Goal: Task Accomplishment & Management: Manage account settings

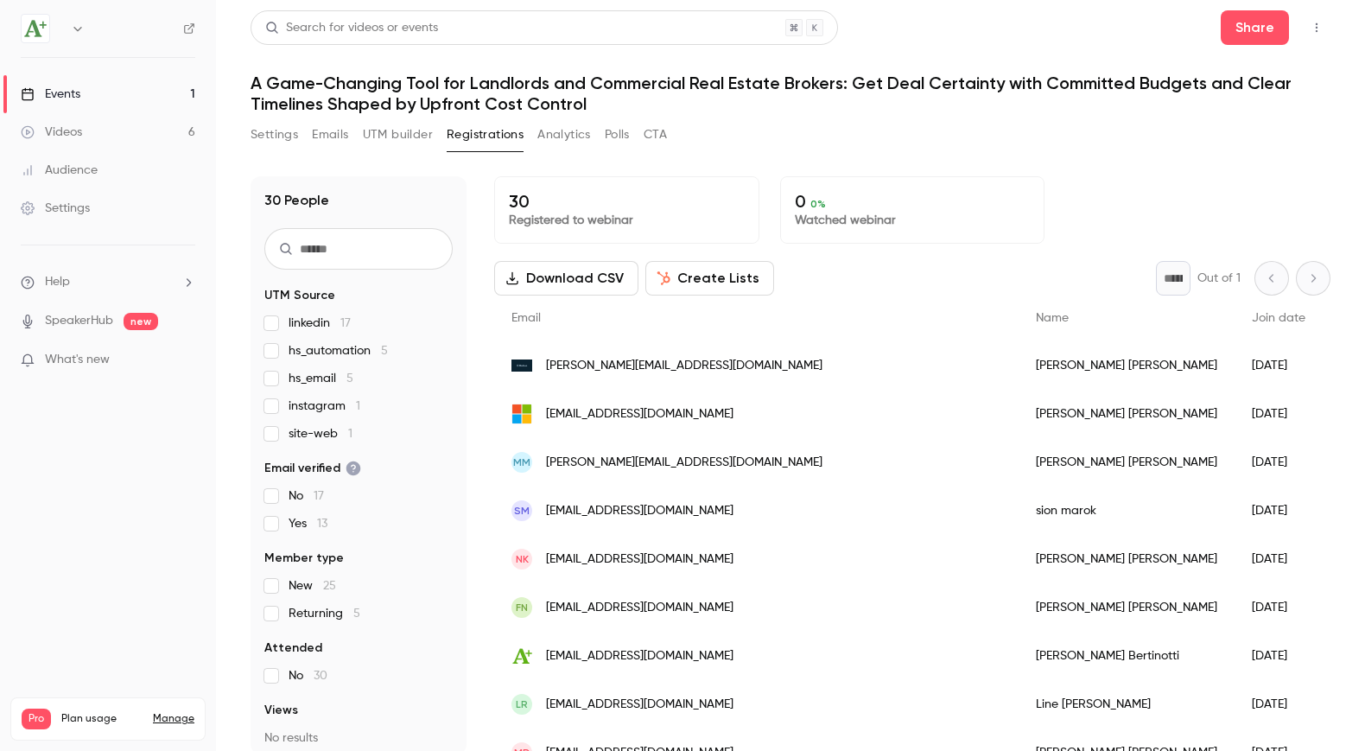
click at [336, 137] on button "Emails" at bounding box center [330, 135] width 36 height 28
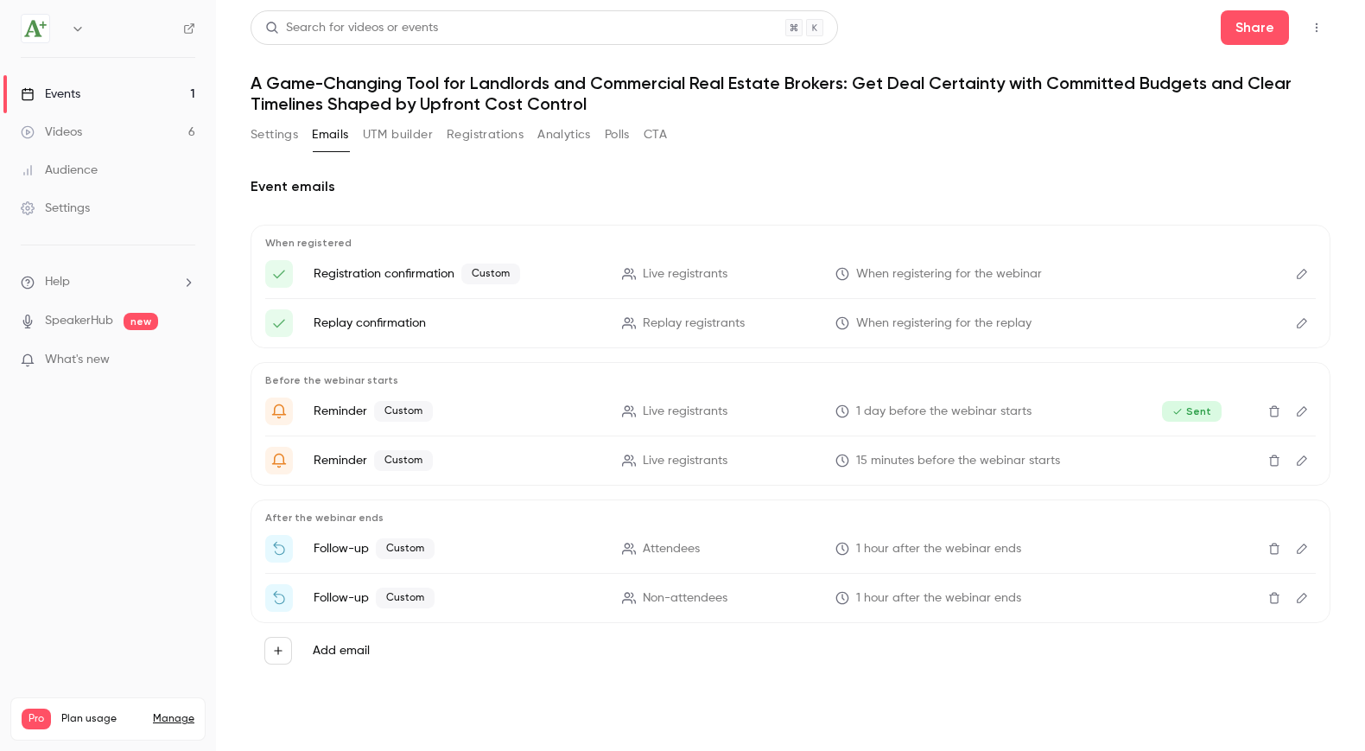
click at [1294, 545] on button "Edit" at bounding box center [1302, 549] width 28 height 28
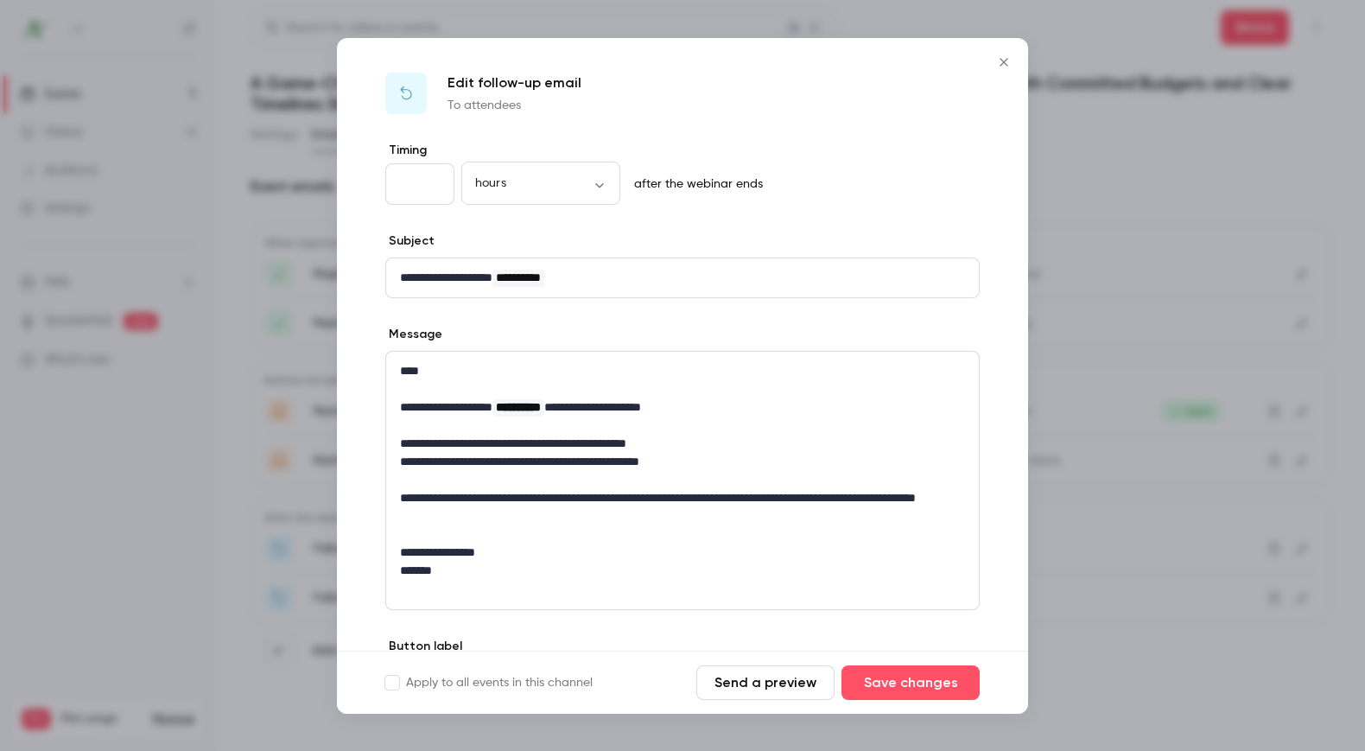
click at [416, 182] on input "*" at bounding box center [419, 183] width 69 height 41
type input "*"
click at [949, 679] on button "Save changes" at bounding box center [911, 682] width 138 height 35
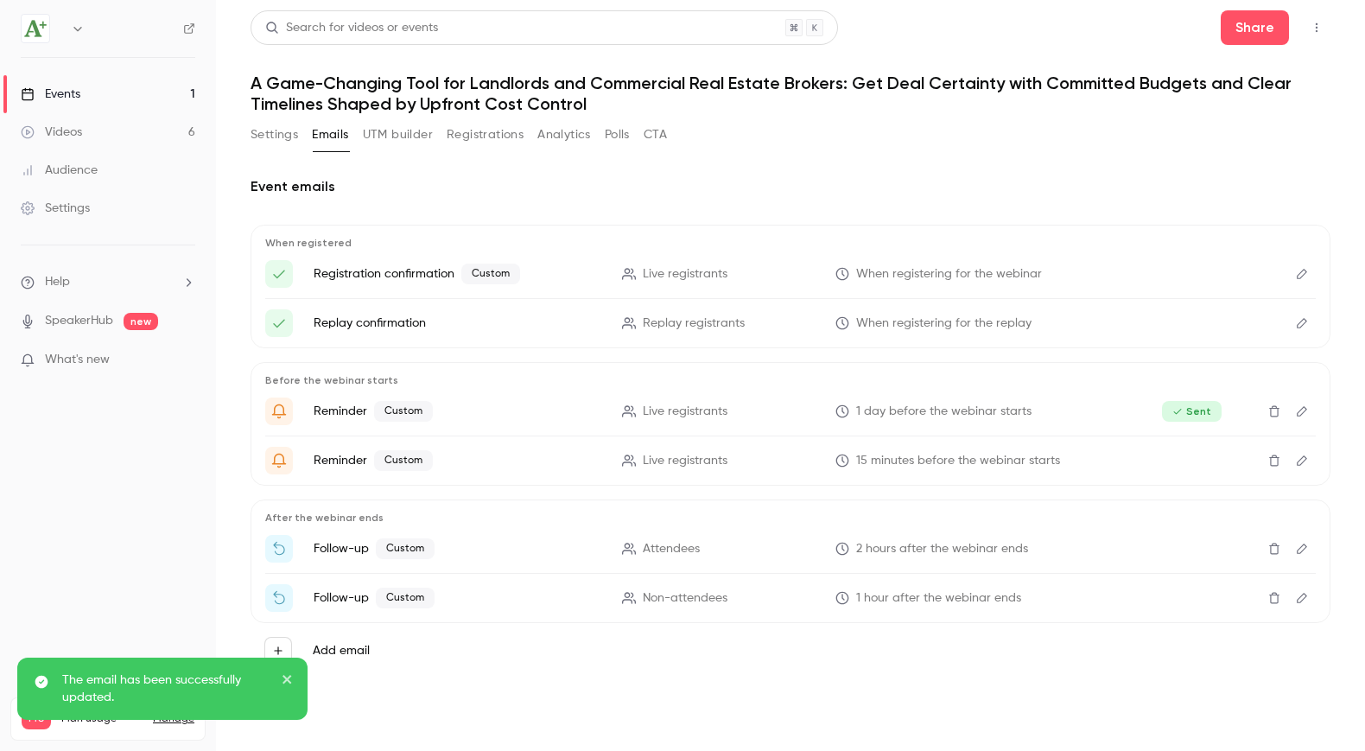
click at [1301, 595] on icon "Edit" at bounding box center [1302, 598] width 14 height 12
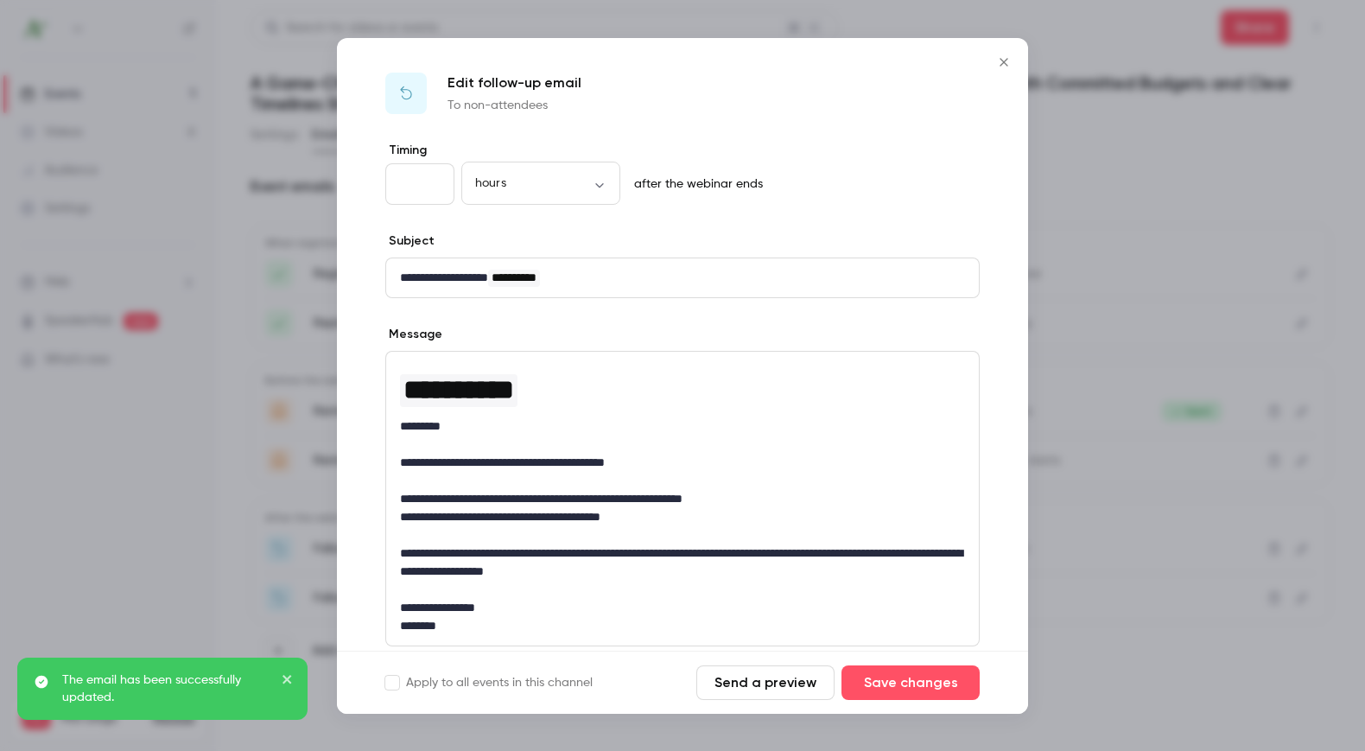
click at [411, 182] on input "*" at bounding box center [419, 183] width 69 height 41
type input "*"
click at [898, 686] on button "Save changes" at bounding box center [911, 682] width 138 height 35
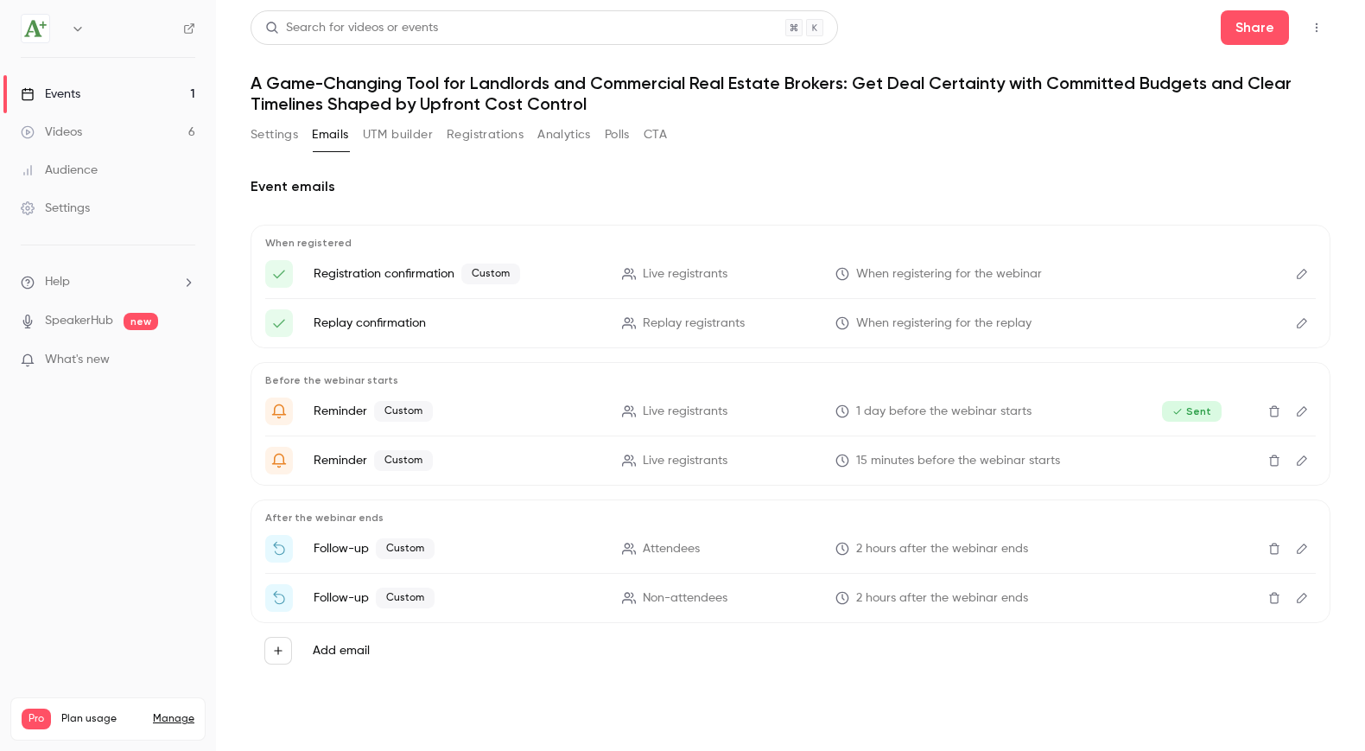
click at [483, 137] on button "Registrations" at bounding box center [485, 135] width 77 height 28
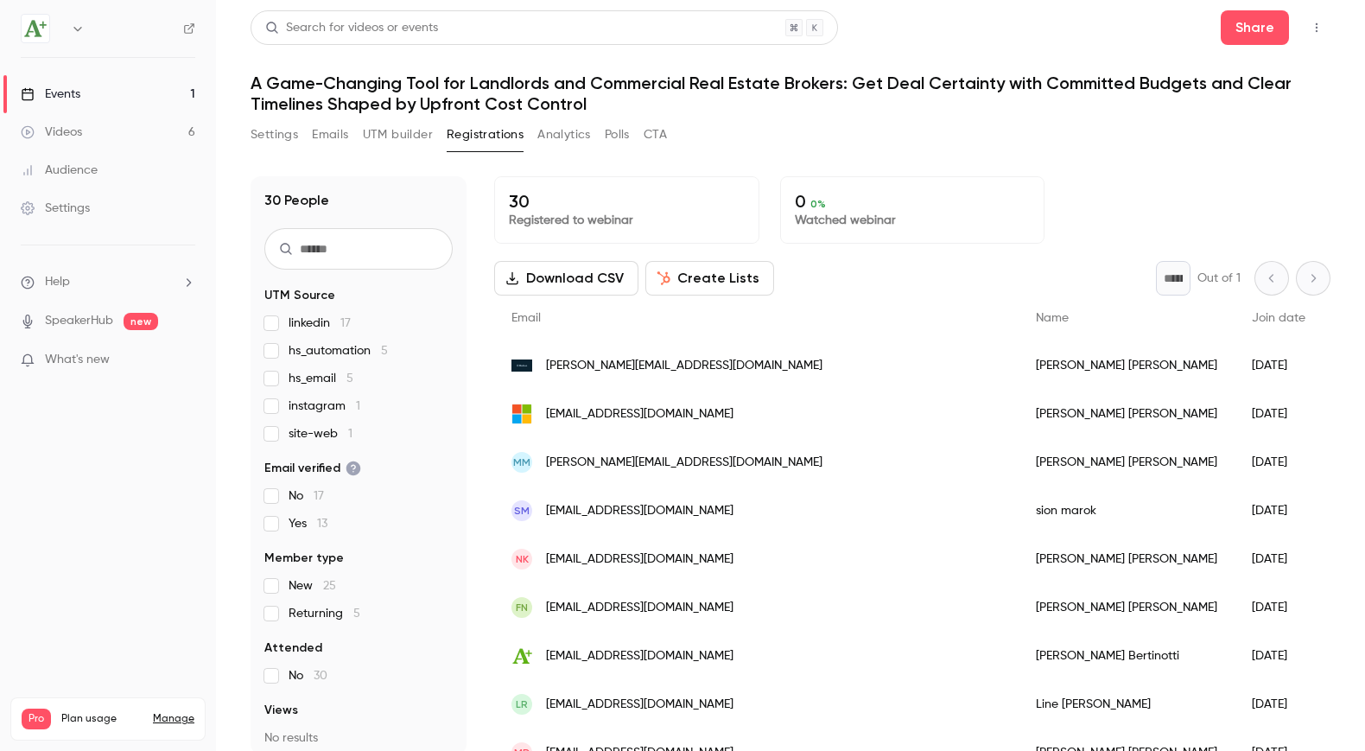
click at [618, 141] on button "Polls" at bounding box center [617, 135] width 25 height 28
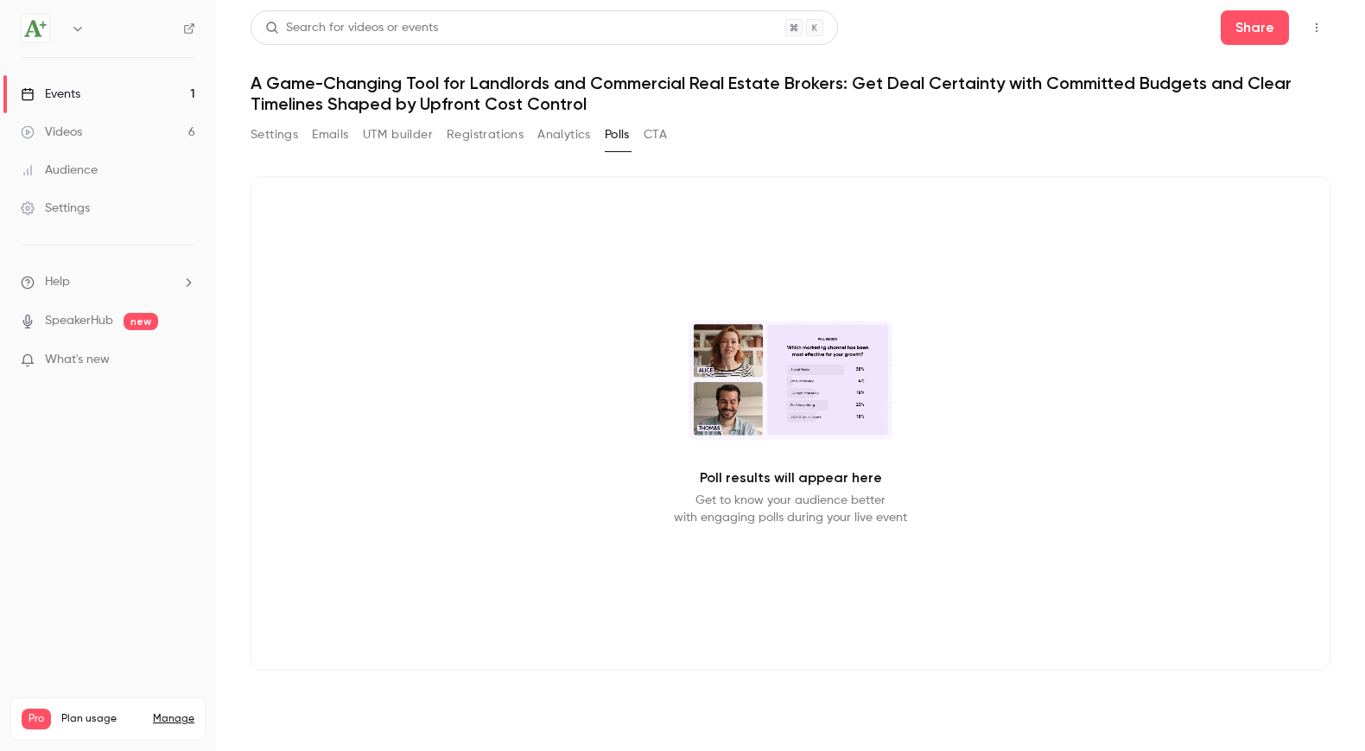
click at [1317, 29] on icon "button" at bounding box center [1317, 28] width 14 height 12
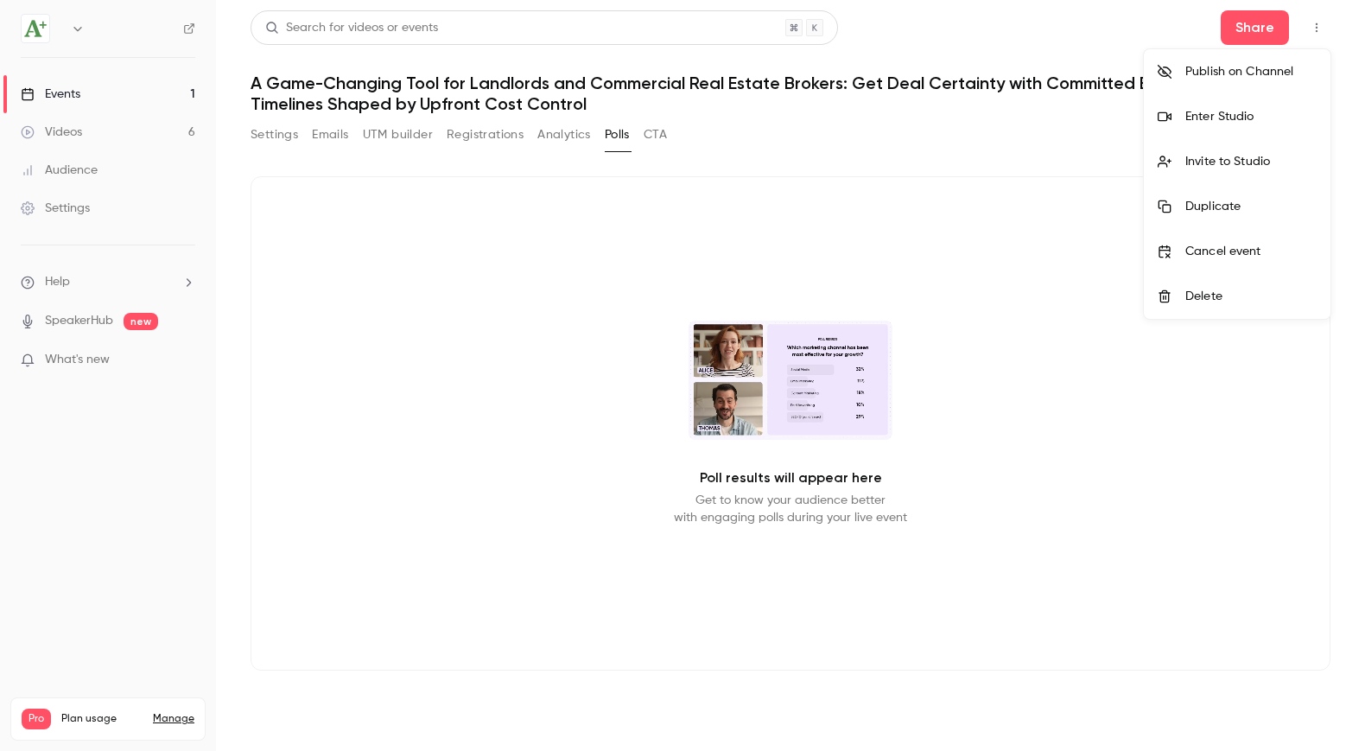
click at [1239, 120] on div "Enter Studio" at bounding box center [1251, 116] width 131 height 17
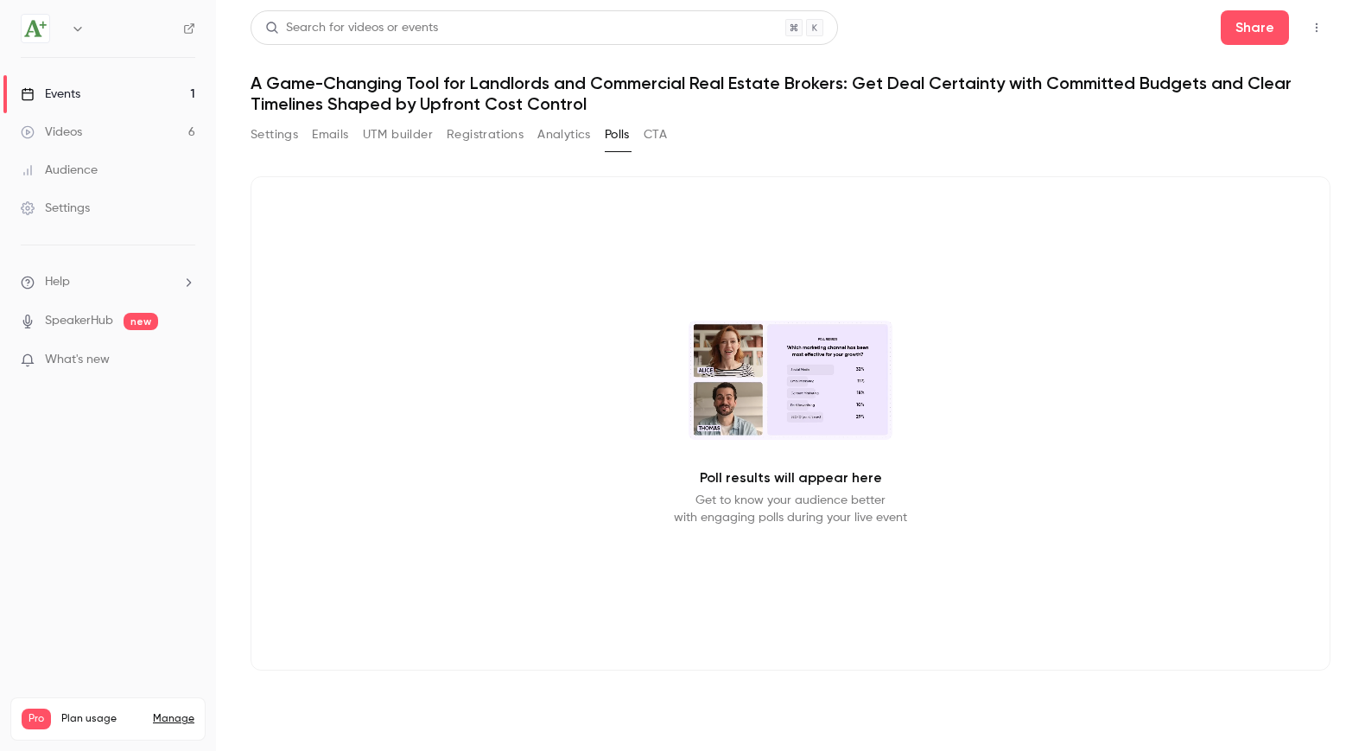
click at [459, 133] on button "Registrations" at bounding box center [485, 135] width 77 height 28
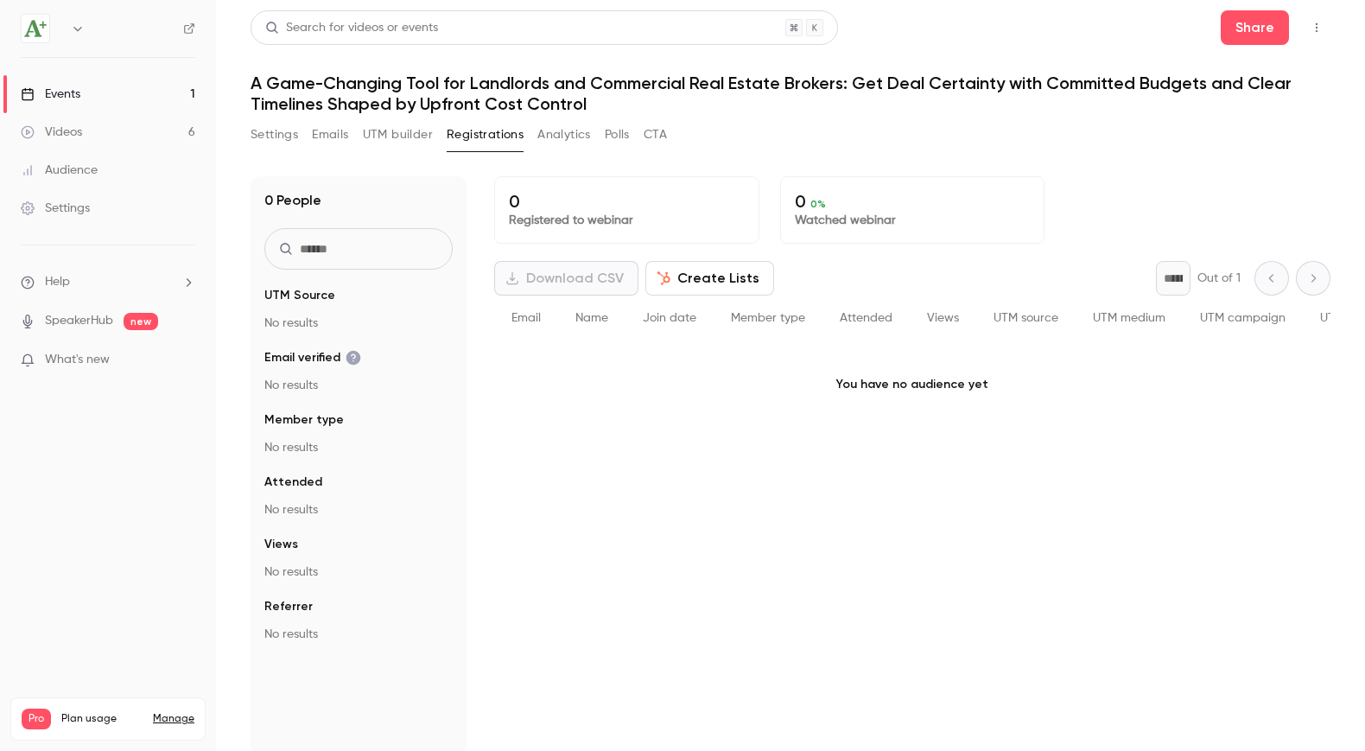
click at [345, 137] on button "Emails" at bounding box center [330, 135] width 36 height 28
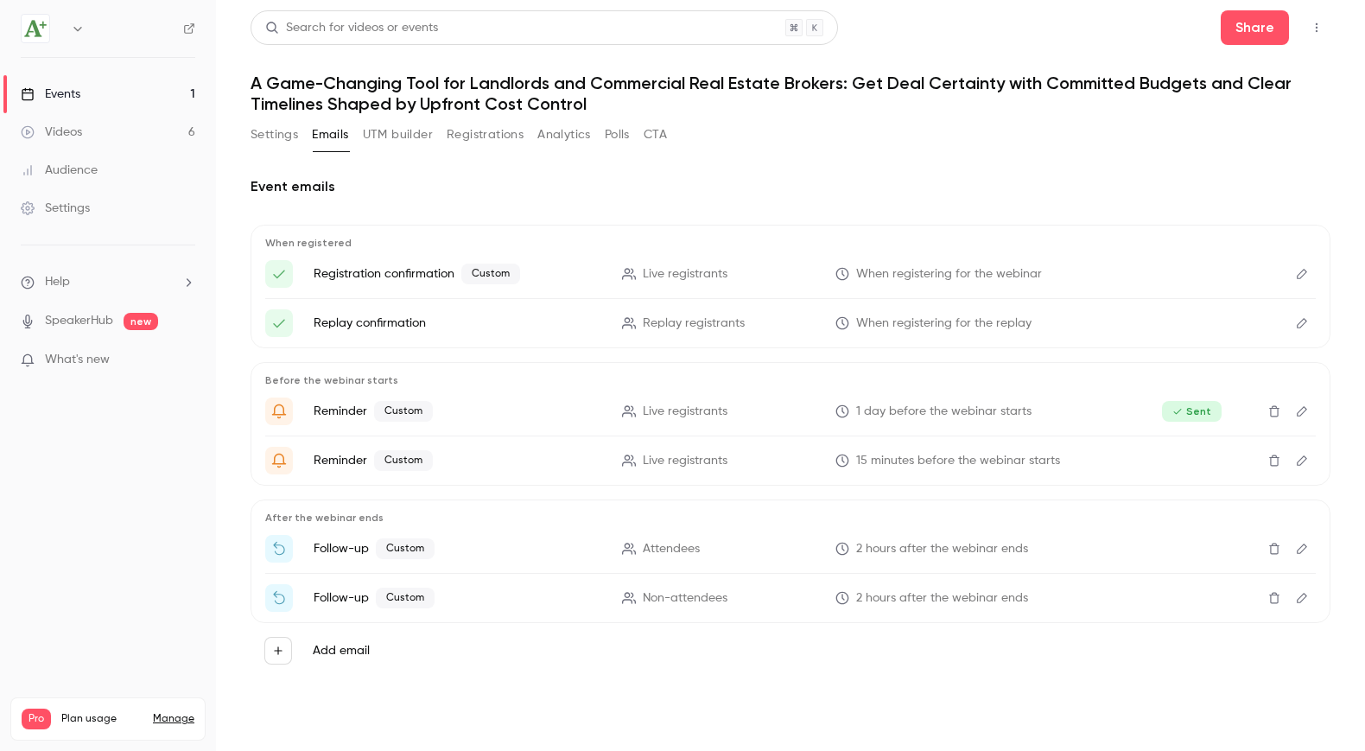
click at [1300, 459] on icon "Edit" at bounding box center [1302, 460] width 10 height 10
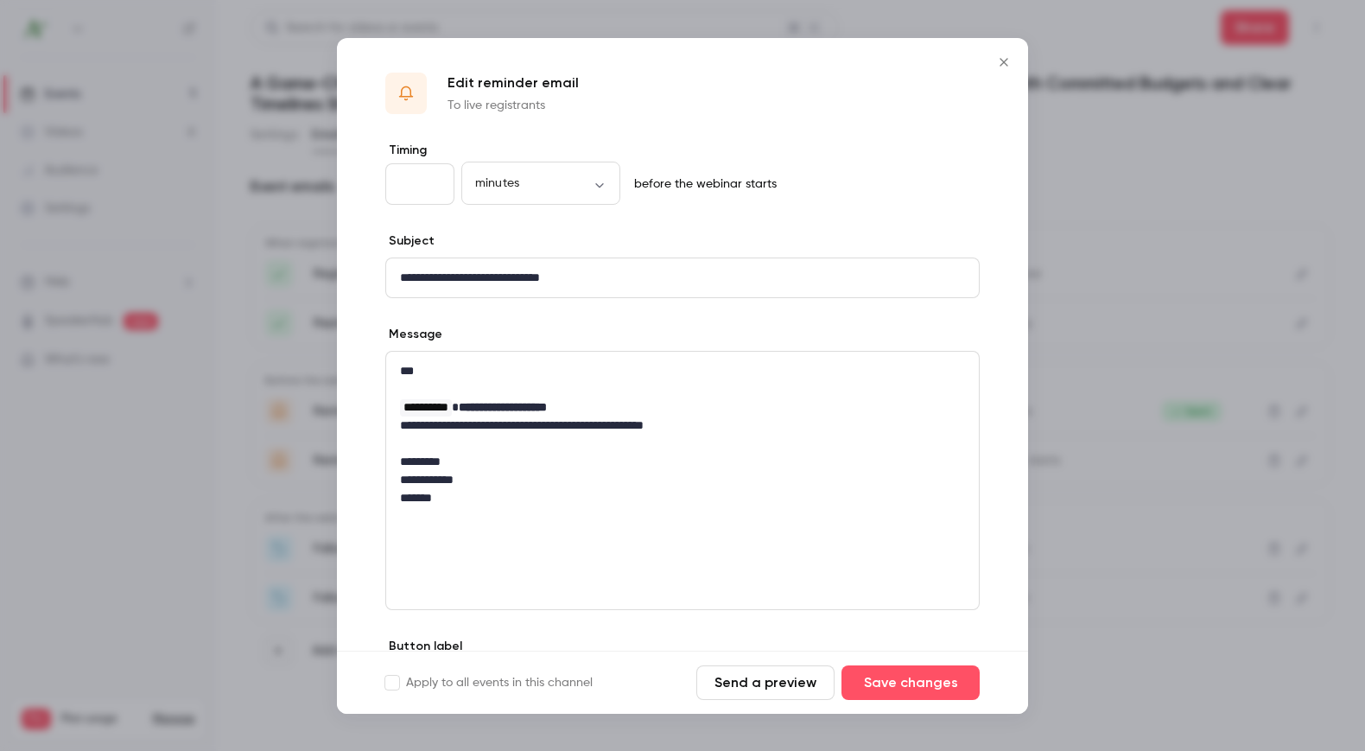
click at [997, 63] on icon "Close" at bounding box center [1004, 62] width 21 height 14
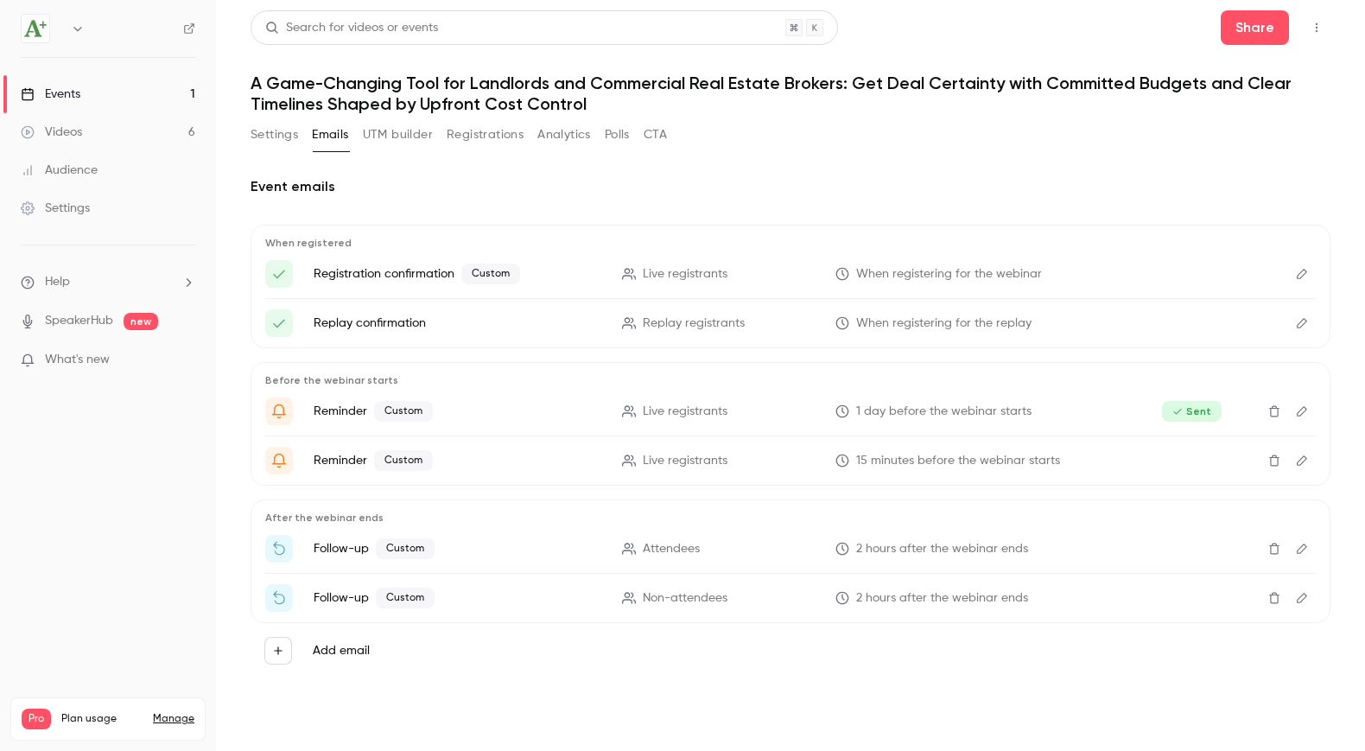
click at [1304, 547] on icon "Edit" at bounding box center [1302, 549] width 10 height 10
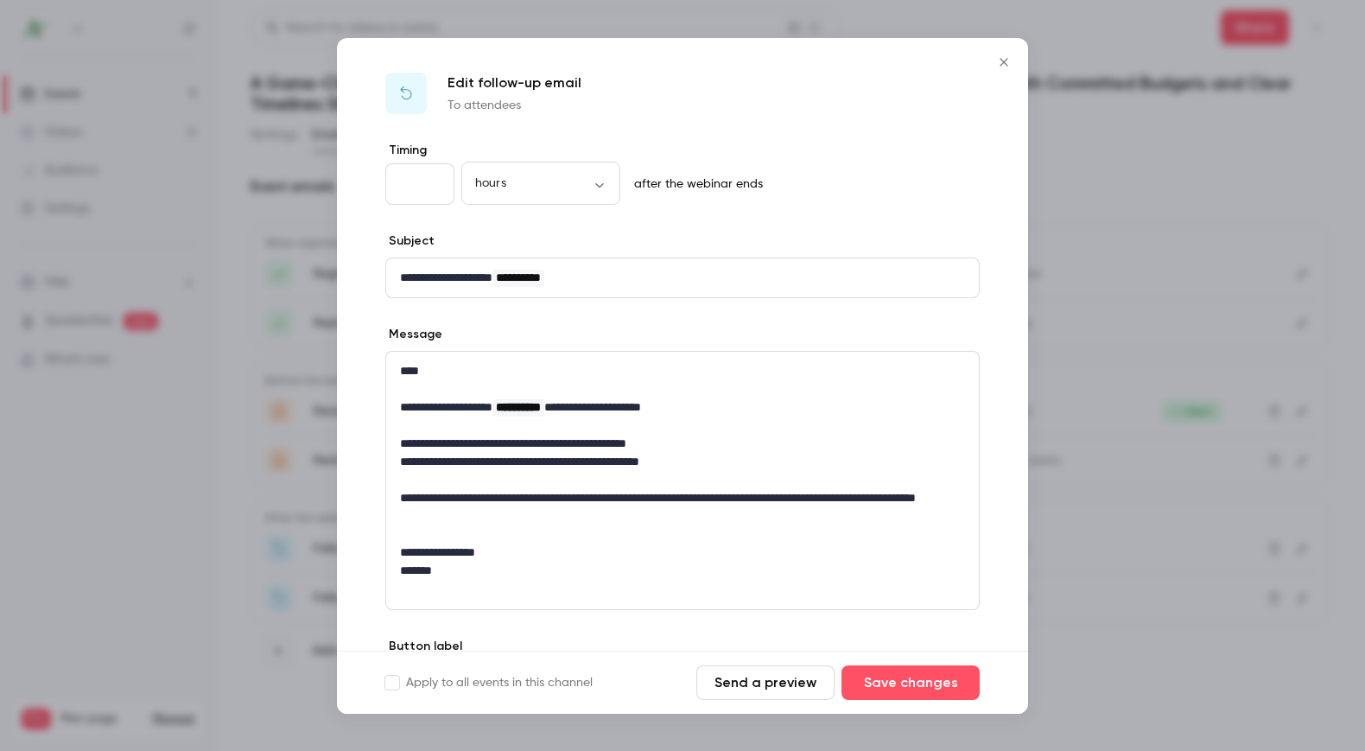
click at [1002, 59] on icon "Close" at bounding box center [1004, 62] width 21 height 14
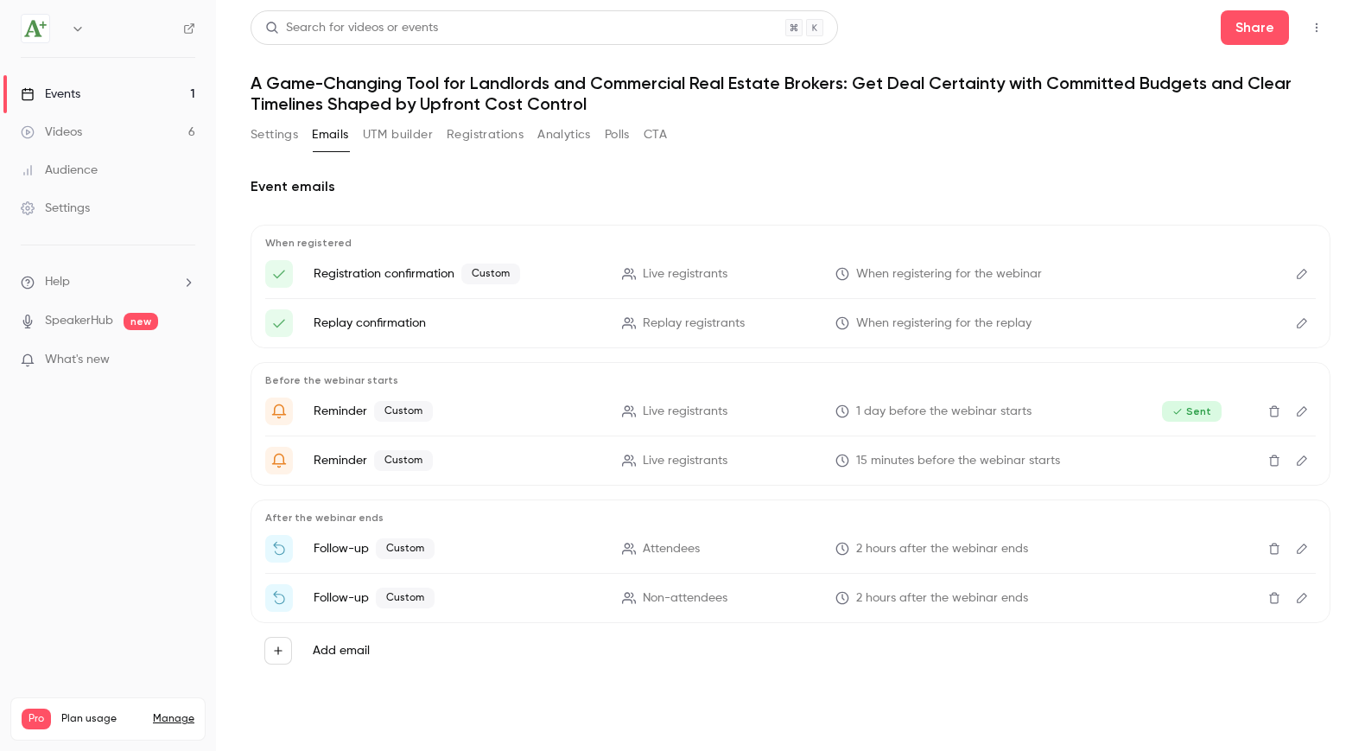
click at [1307, 601] on icon "Edit" at bounding box center [1302, 598] width 14 height 12
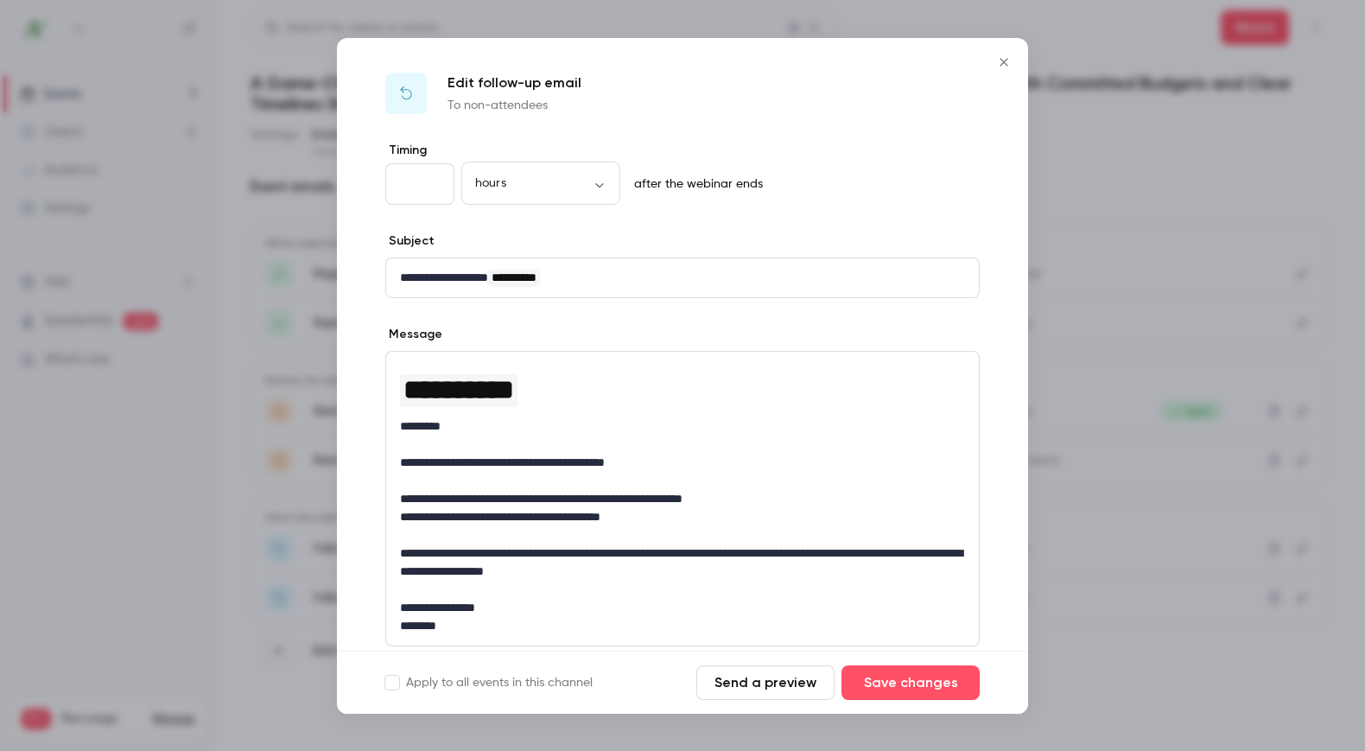
scroll to position [149, 0]
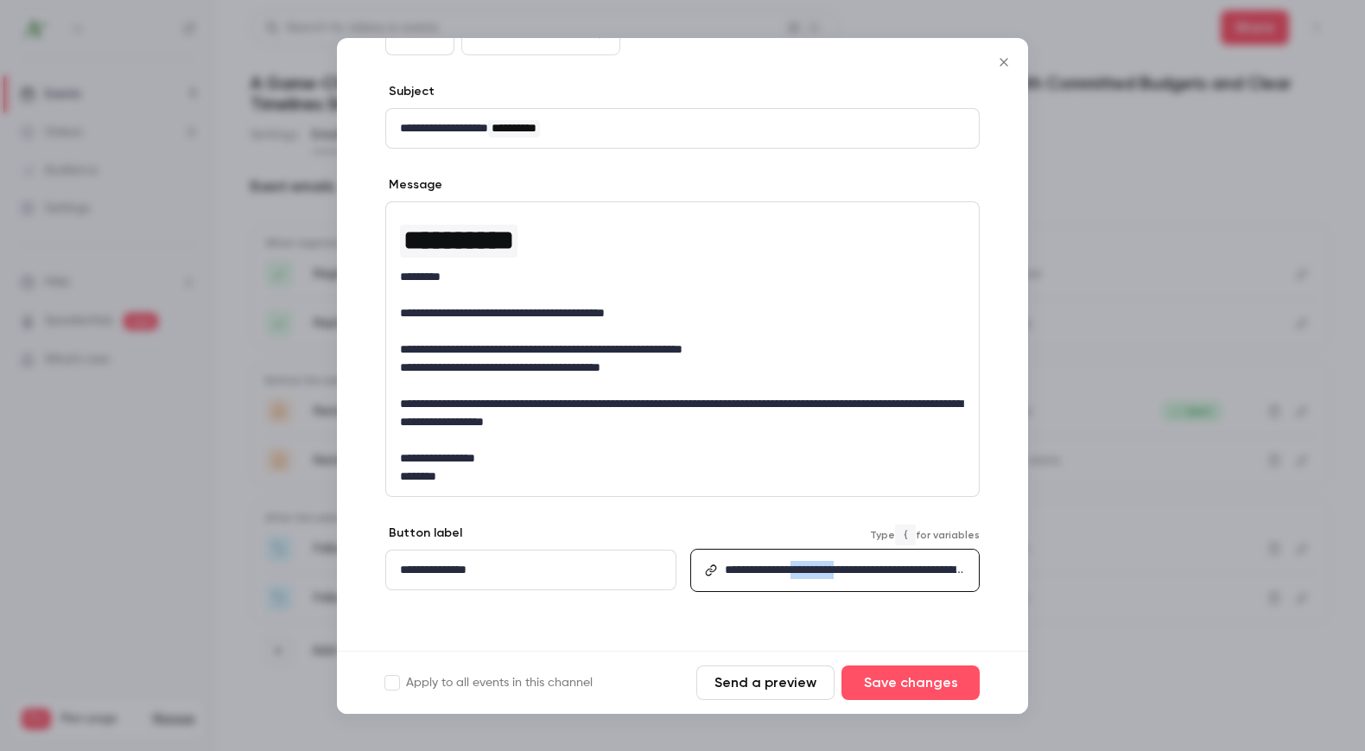
drag, startPoint x: 805, startPoint y: 568, endPoint x: 918, endPoint y: 568, distance: 113.2
click at [918, 568] on p "**********" at bounding box center [844, 570] width 239 height 18
click at [991, 293] on div "**********" at bounding box center [682, 322] width 691 height 660
click at [1002, 58] on icon "Close" at bounding box center [1004, 62] width 21 height 14
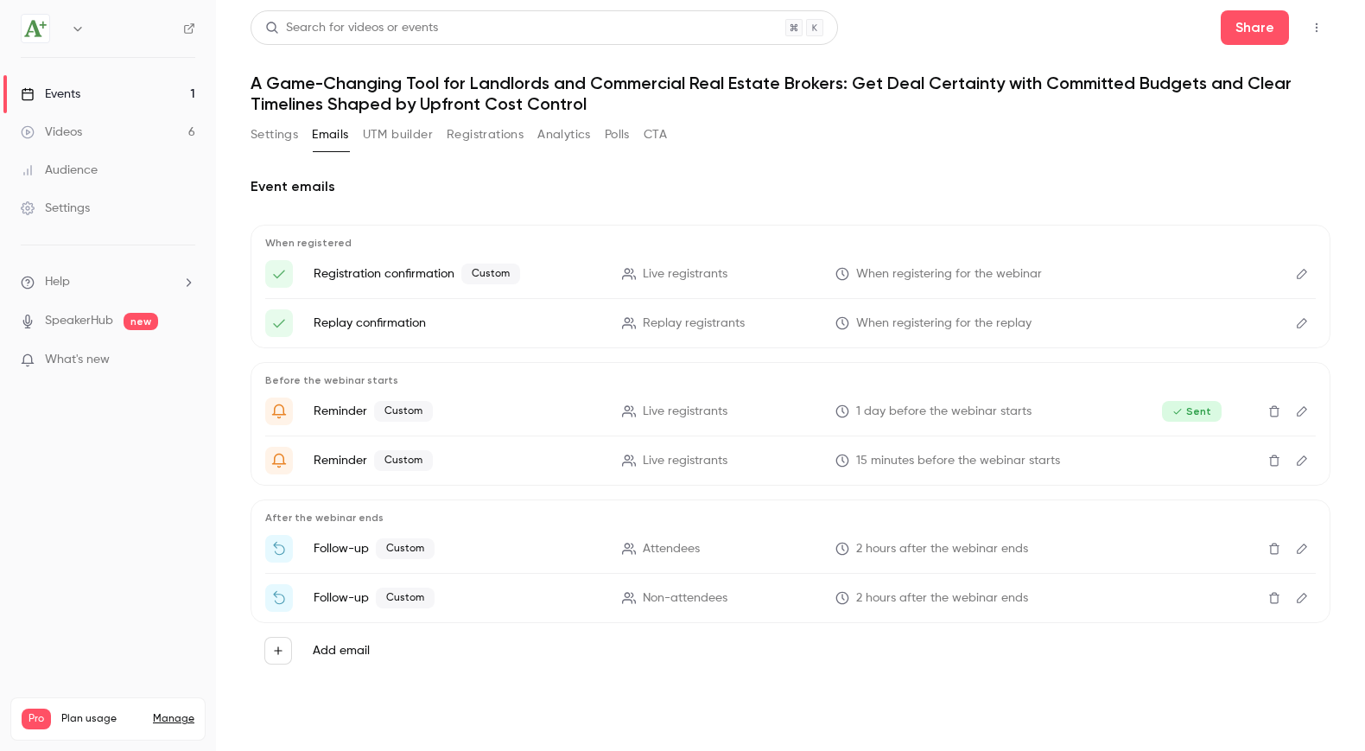
click at [582, 705] on div "Event emails When registered Registration confirmation Custom Live registrants …" at bounding box center [791, 434] width 1080 height 557
click at [1313, 29] on icon "button" at bounding box center [1317, 28] width 14 height 12
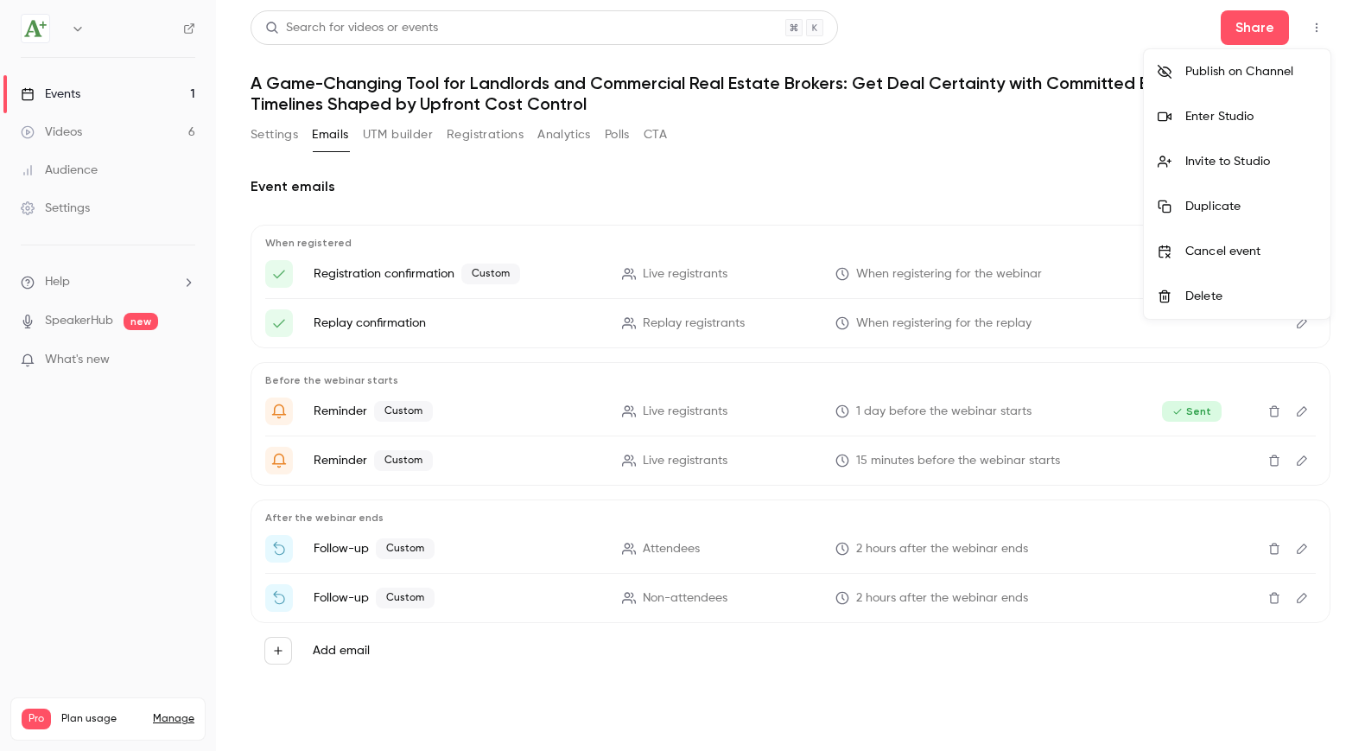
click at [1242, 157] on div "Invite to Studio" at bounding box center [1251, 161] width 131 height 17
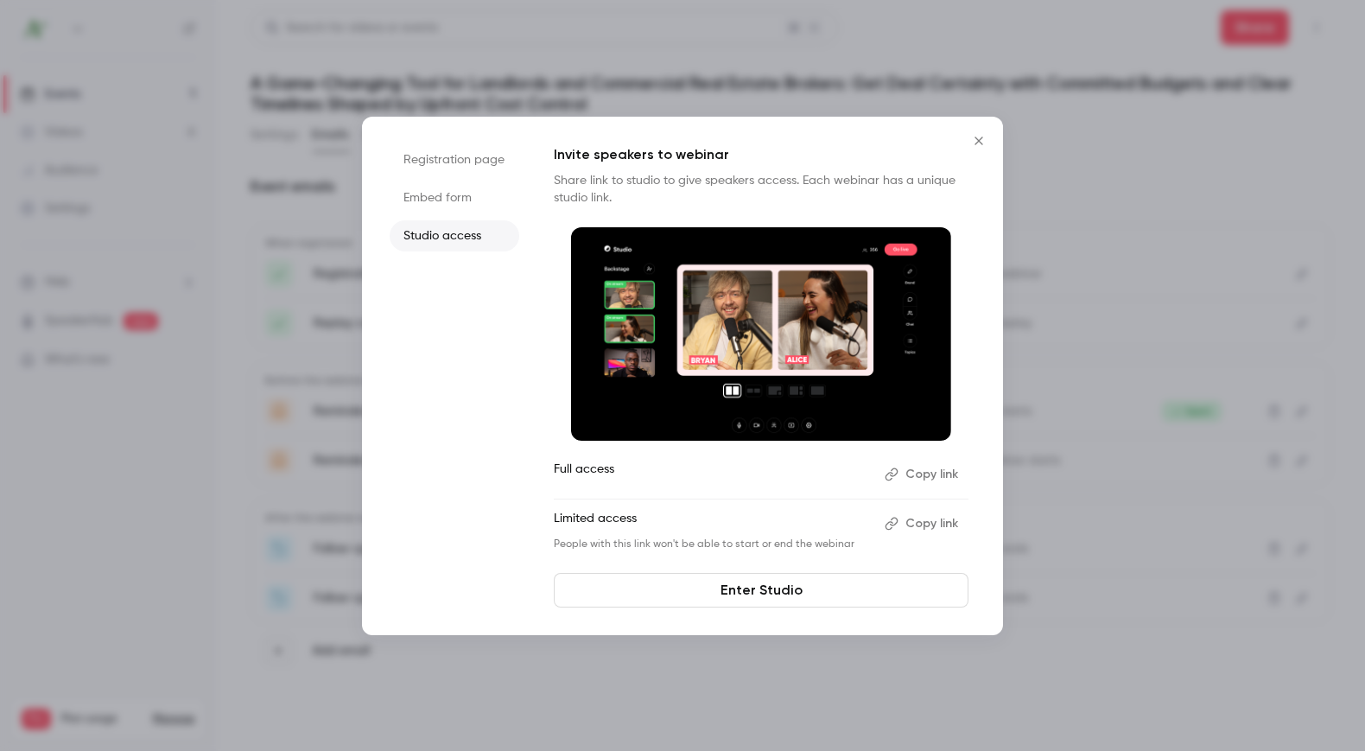
click at [936, 523] on button "Copy link" at bounding box center [923, 524] width 91 height 28
click at [923, 515] on button "Copy link" at bounding box center [923, 524] width 91 height 28
click at [979, 136] on icon "Close" at bounding box center [979, 141] width 21 height 14
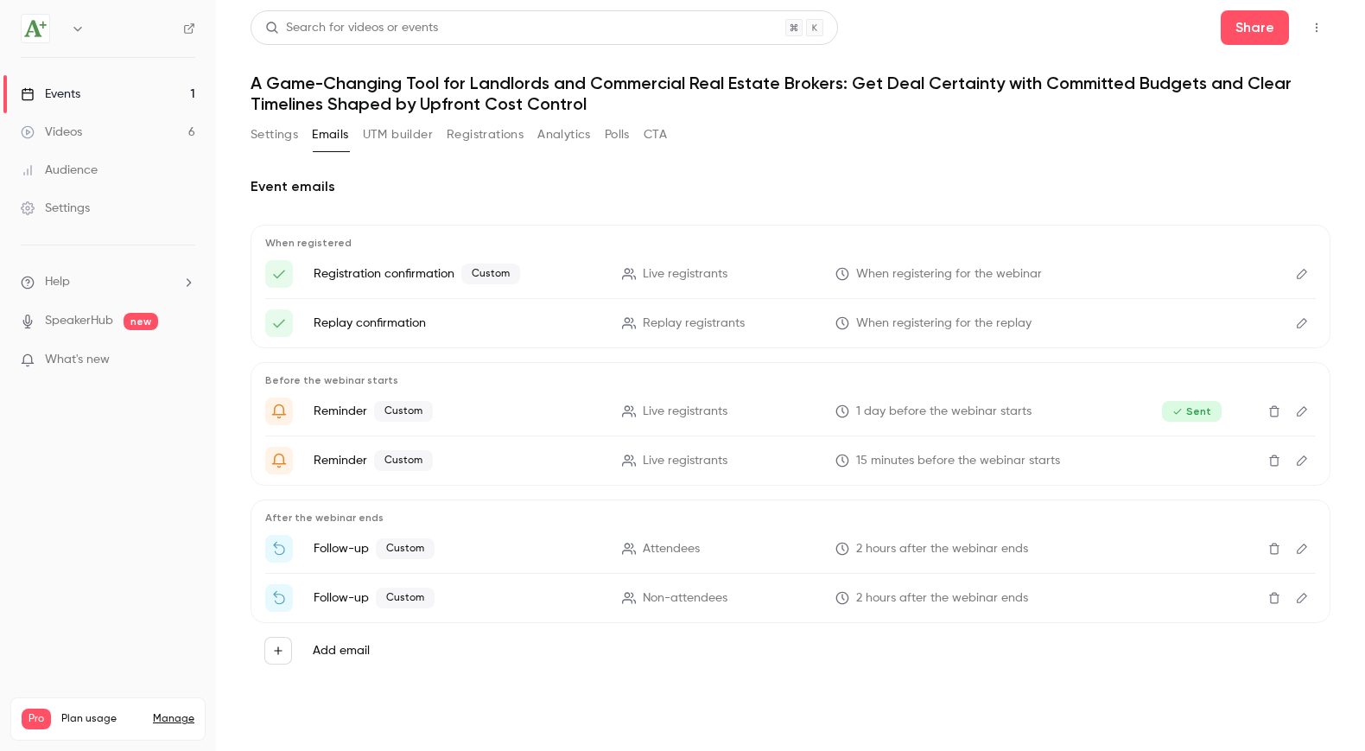
click at [477, 135] on button "Registrations" at bounding box center [485, 135] width 77 height 28
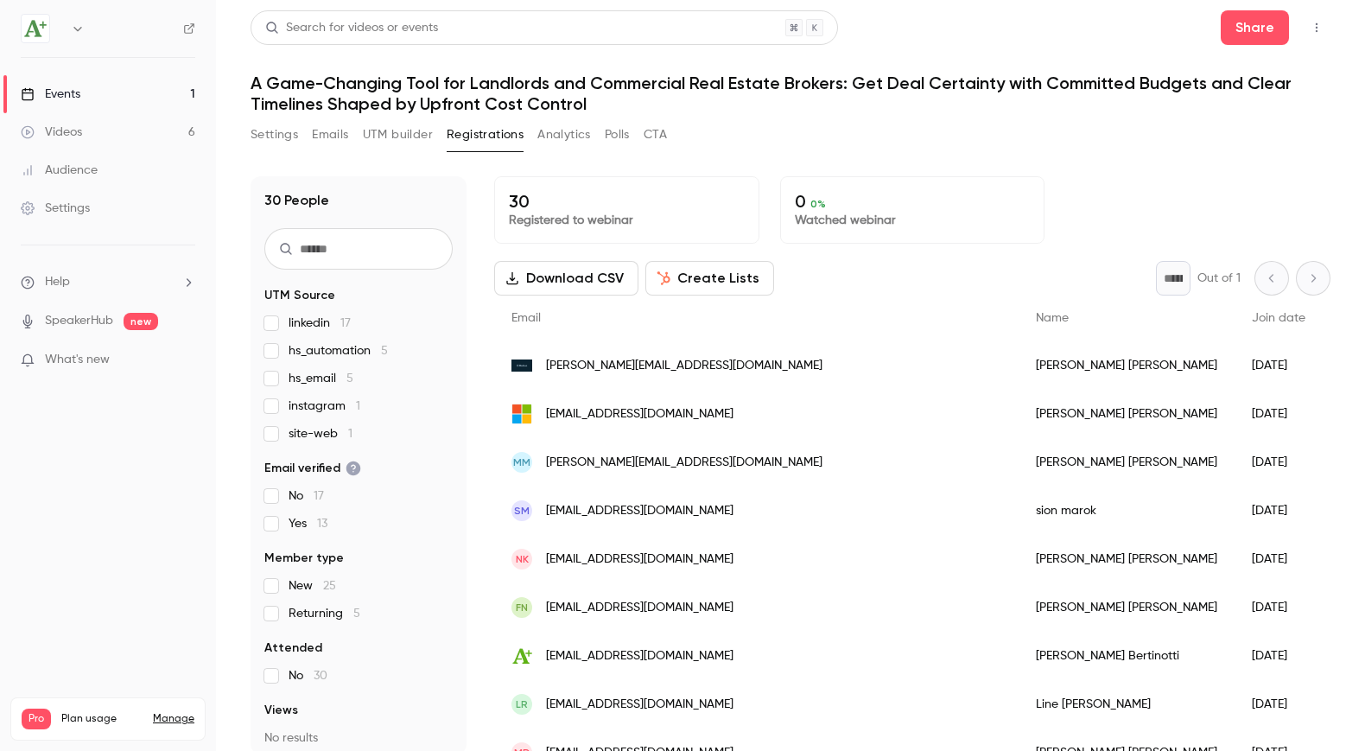
click at [359, 135] on div "Settings Emails UTM builder Registrations Analytics Polls CTA" at bounding box center [459, 135] width 417 height 28
click at [336, 134] on button "Emails" at bounding box center [330, 135] width 36 height 28
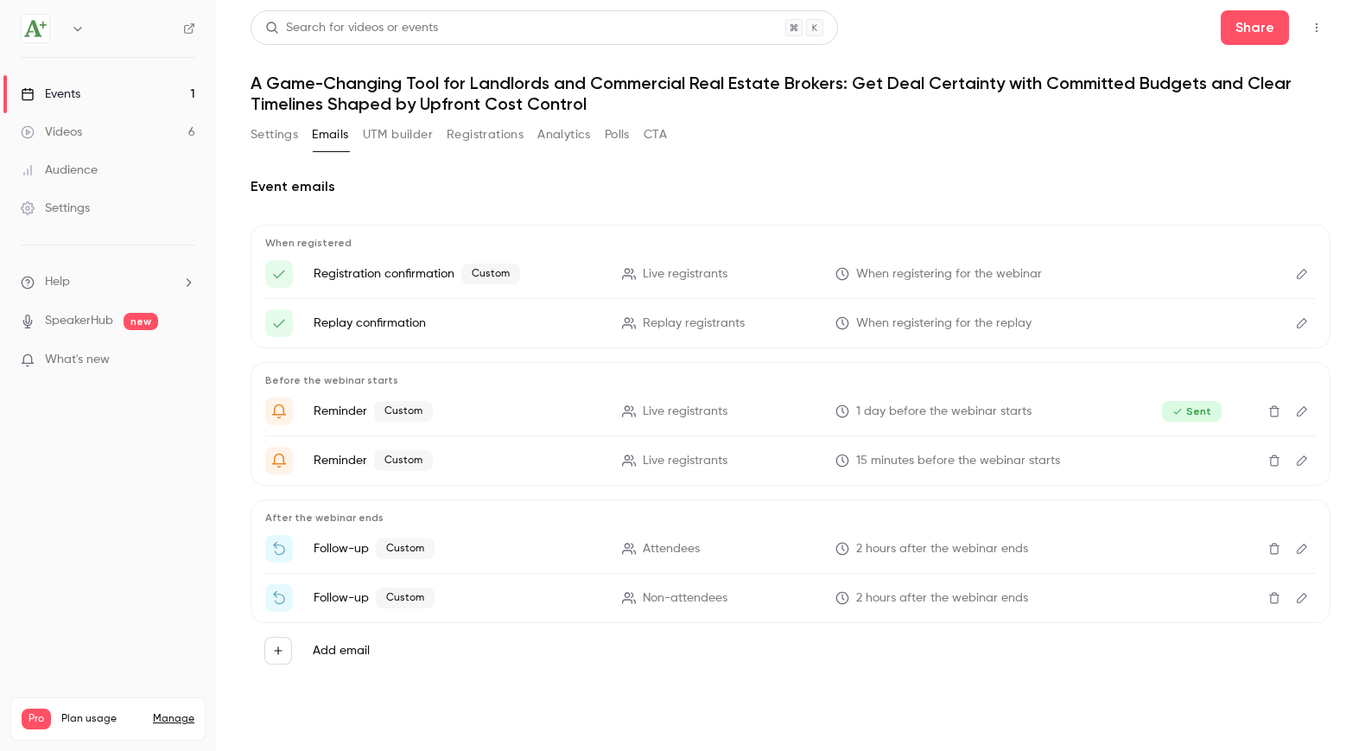
click at [1295, 271] on icon "Edit" at bounding box center [1302, 274] width 14 height 12
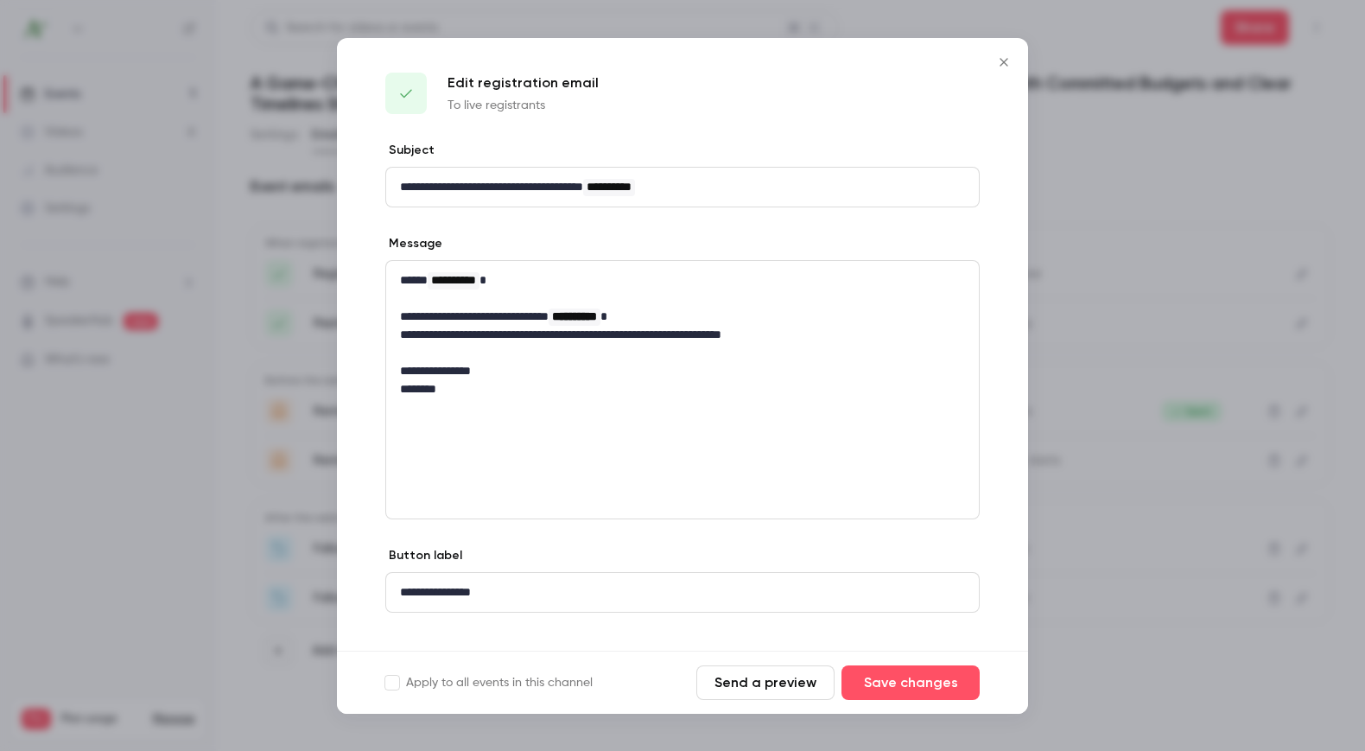
click at [1016, 67] on button "Close" at bounding box center [1004, 62] width 35 height 35
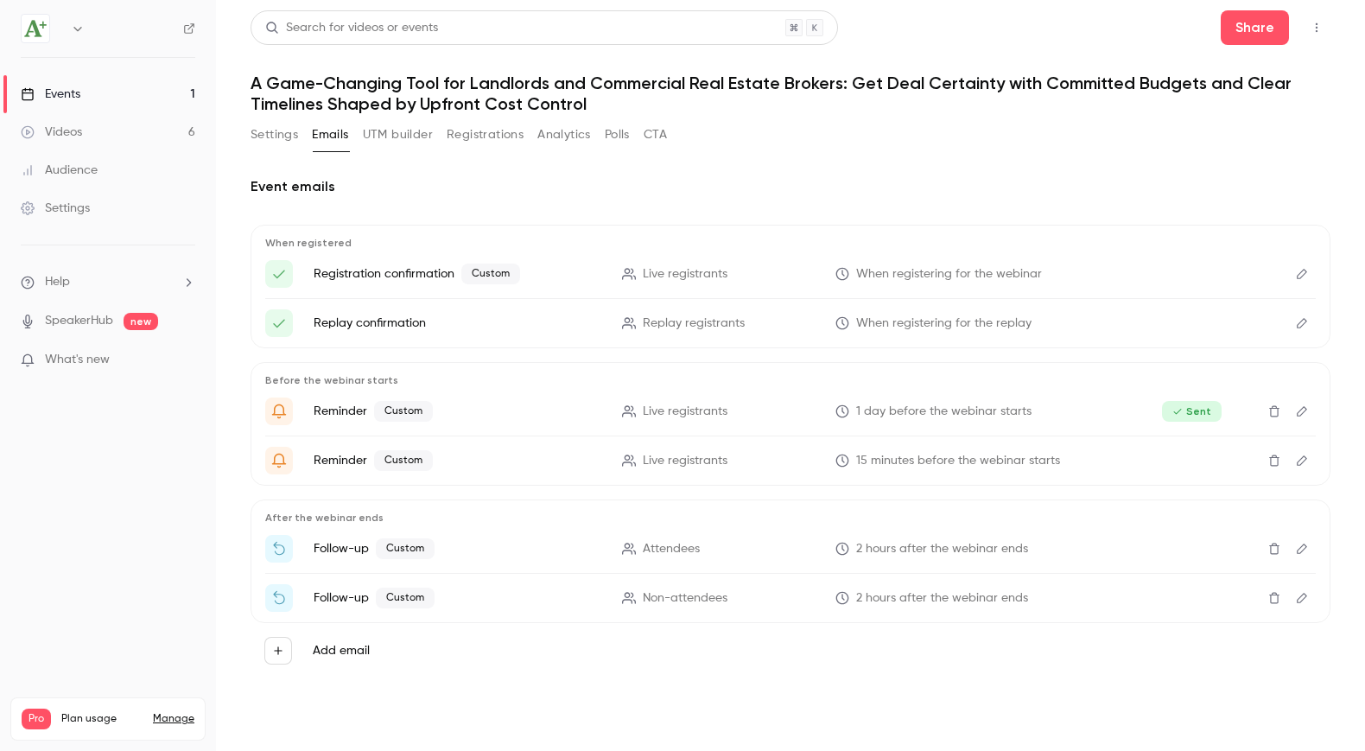
click at [502, 133] on button "Registrations" at bounding box center [485, 135] width 77 height 28
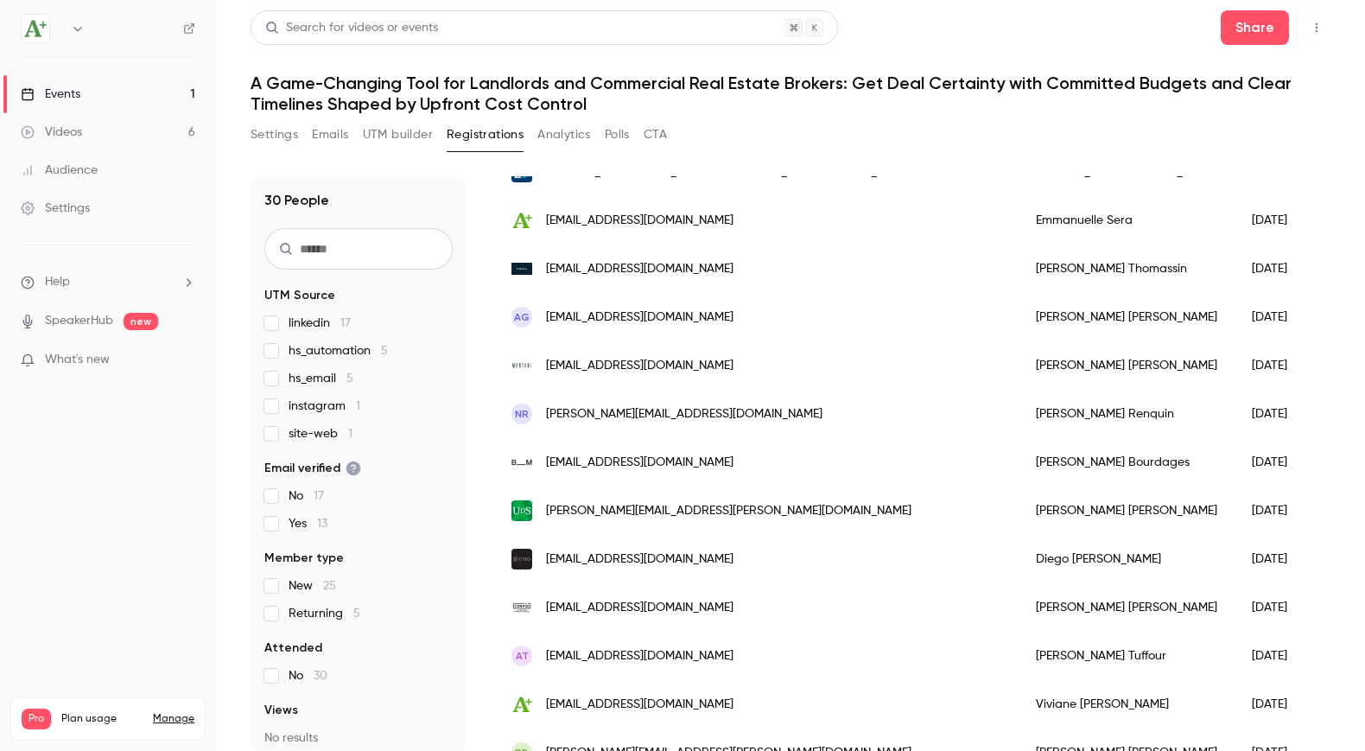
scroll to position [636, 0]
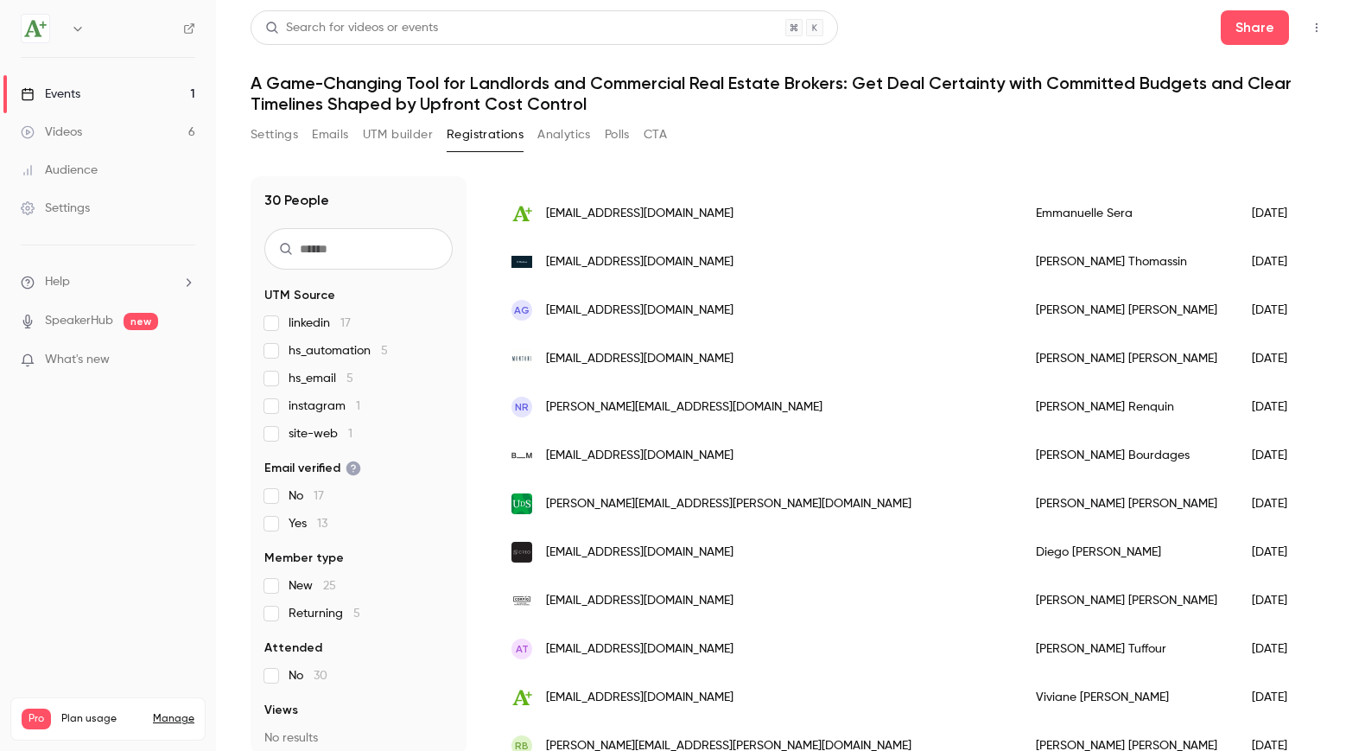
click at [374, 251] on input "text" at bounding box center [358, 248] width 188 height 41
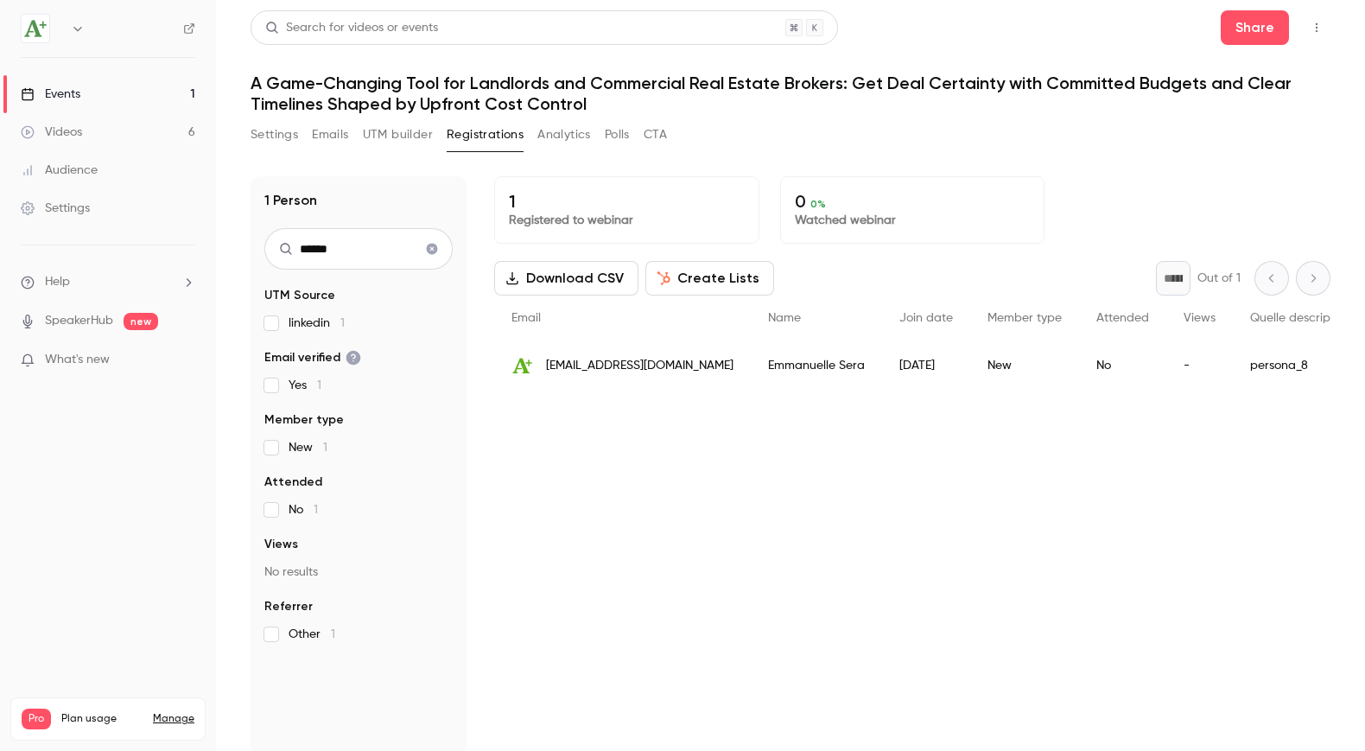
type input "******"
click at [430, 253] on icon "Clear search" at bounding box center [432, 249] width 11 height 11
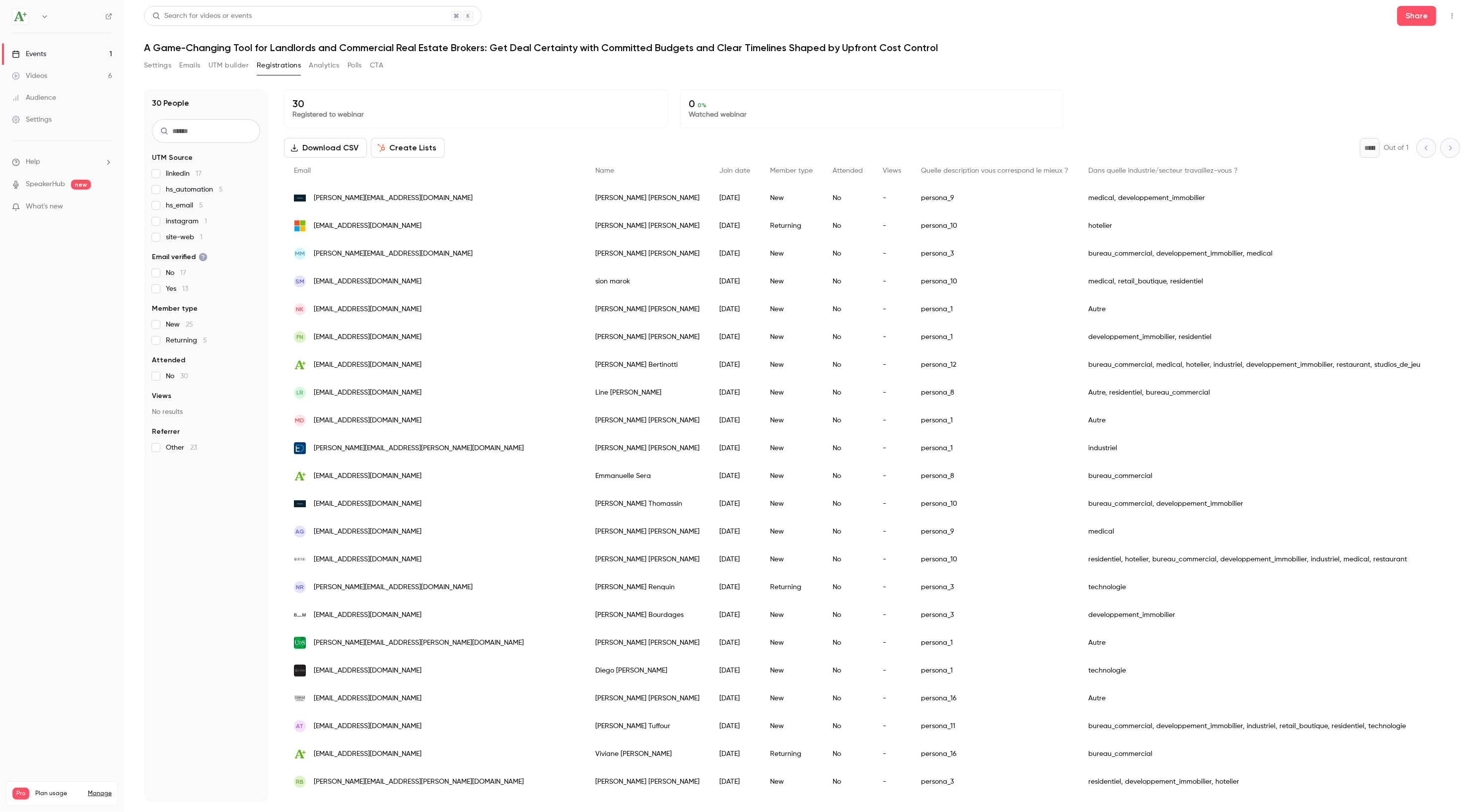
click at [323, 68] on button "Analytics" at bounding box center [324, 65] width 31 height 16
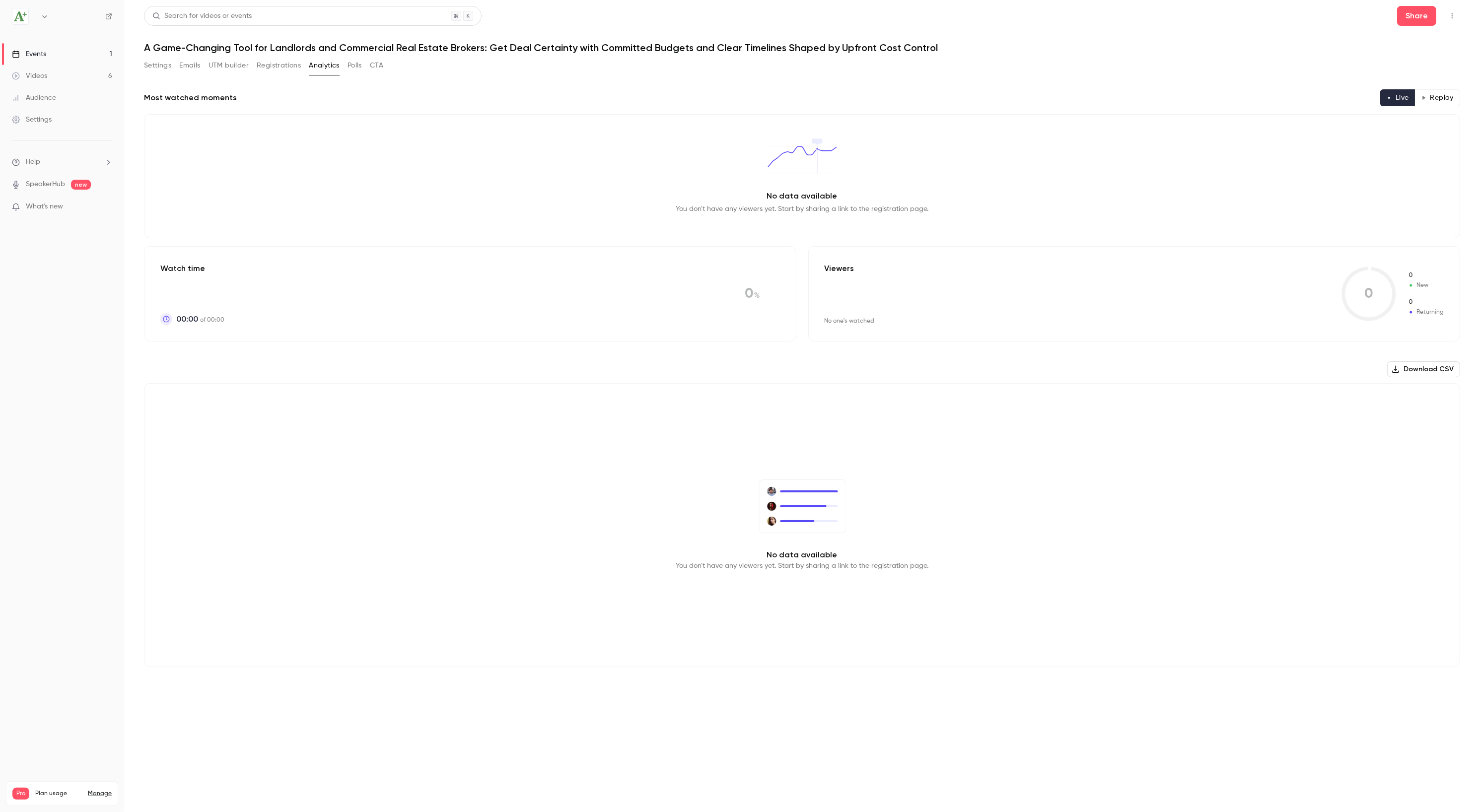
click at [199, 68] on button "Emails" at bounding box center [190, 65] width 21 height 16
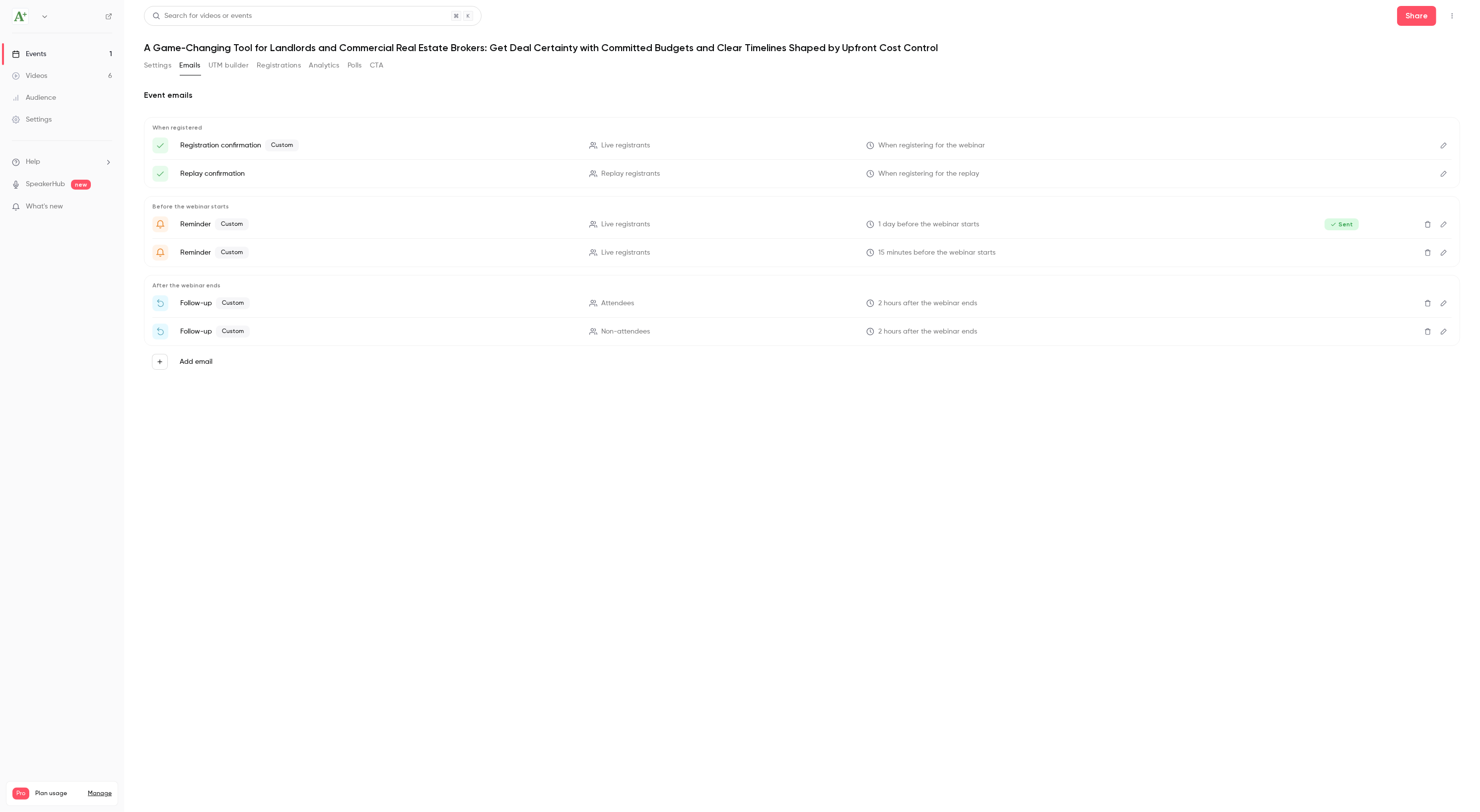
click at [288, 64] on button "Registrations" at bounding box center [279, 65] width 44 height 16
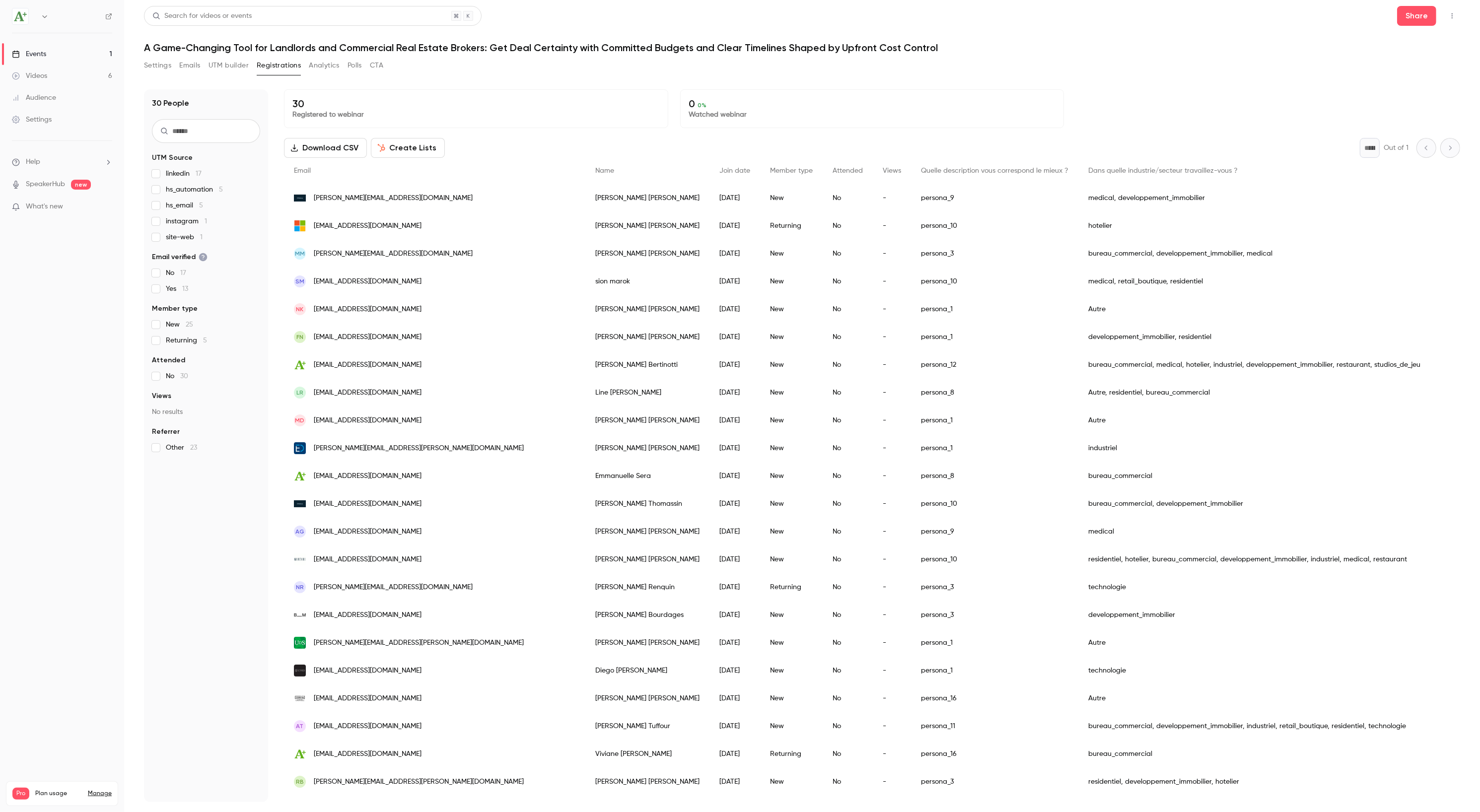
click at [240, 71] on button "UTM builder" at bounding box center [229, 65] width 40 height 16
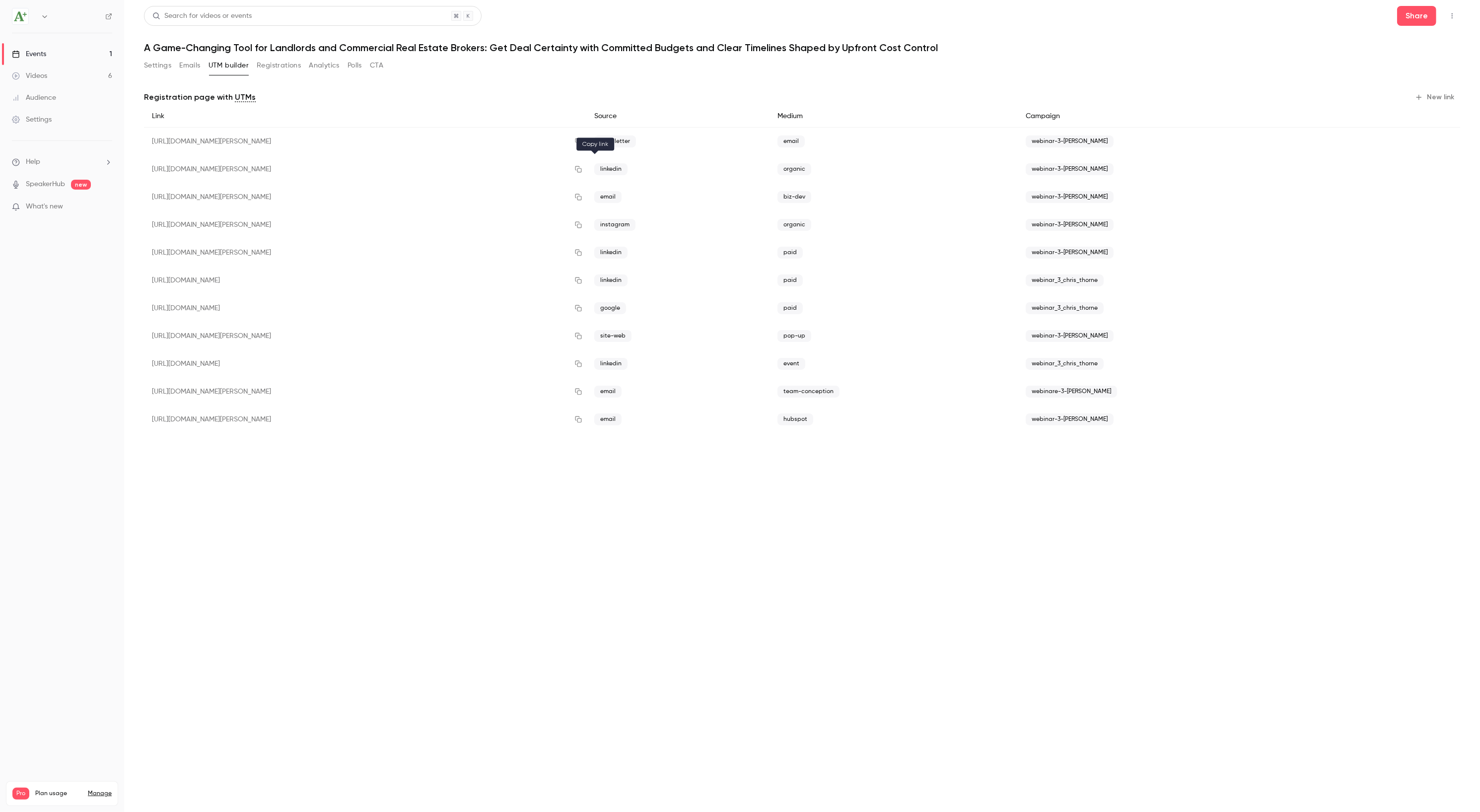
click at [582, 170] on icon "button" at bounding box center [579, 169] width 6 height 6
